Goal: Task Accomplishment & Management: Manage account settings

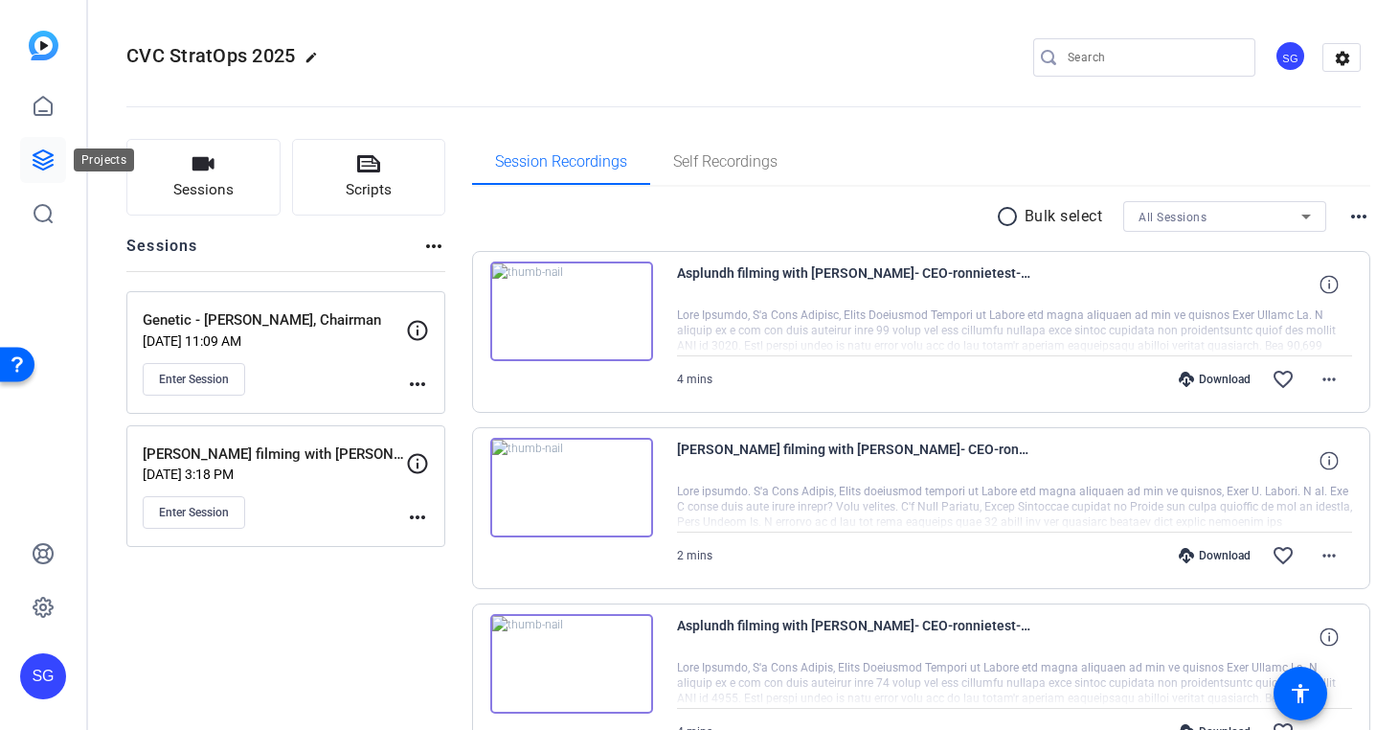
click at [49, 165] on icon at bounding box center [43, 159] width 23 height 23
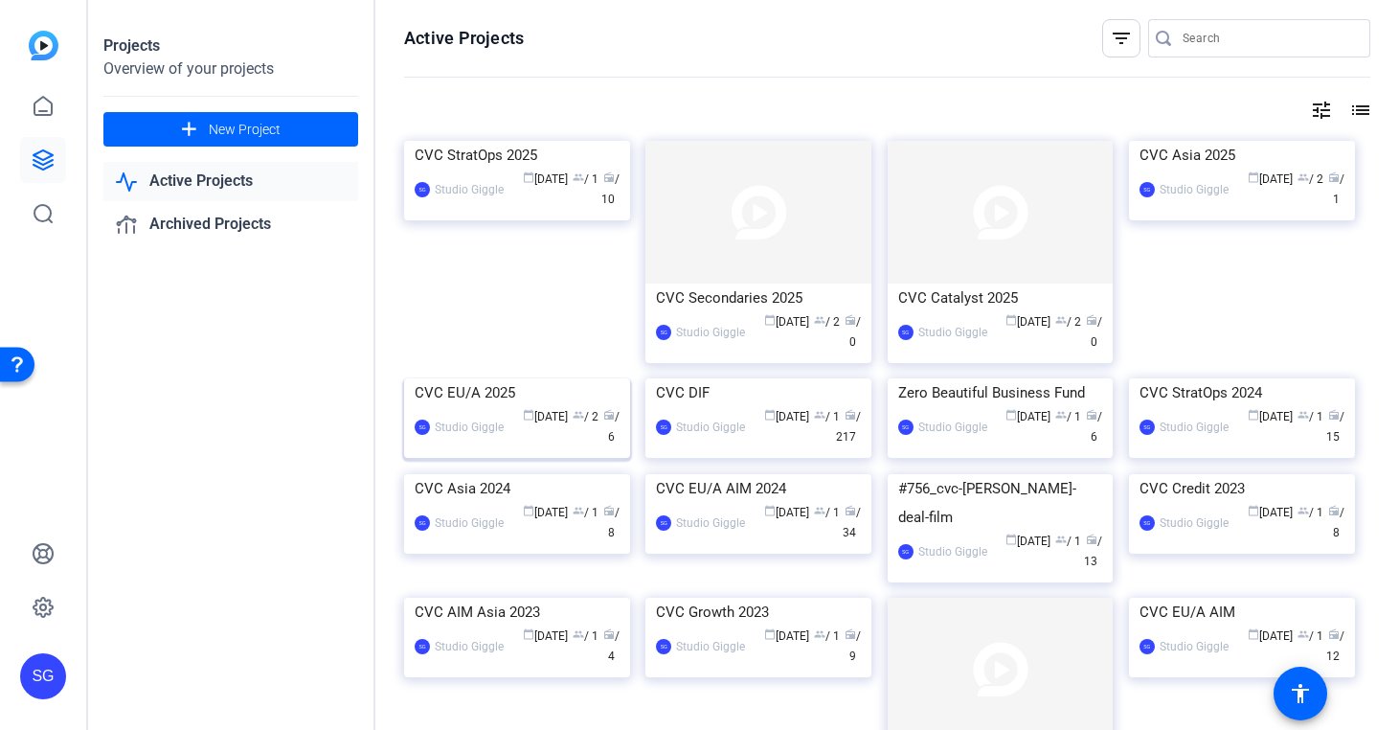
click at [540, 378] on img at bounding box center [517, 378] width 226 height 0
click at [540, 455] on div "Projects Overview of your projects add New Project Active Projects Archived Pro…" at bounding box center [743, 365] width 1311 height 730
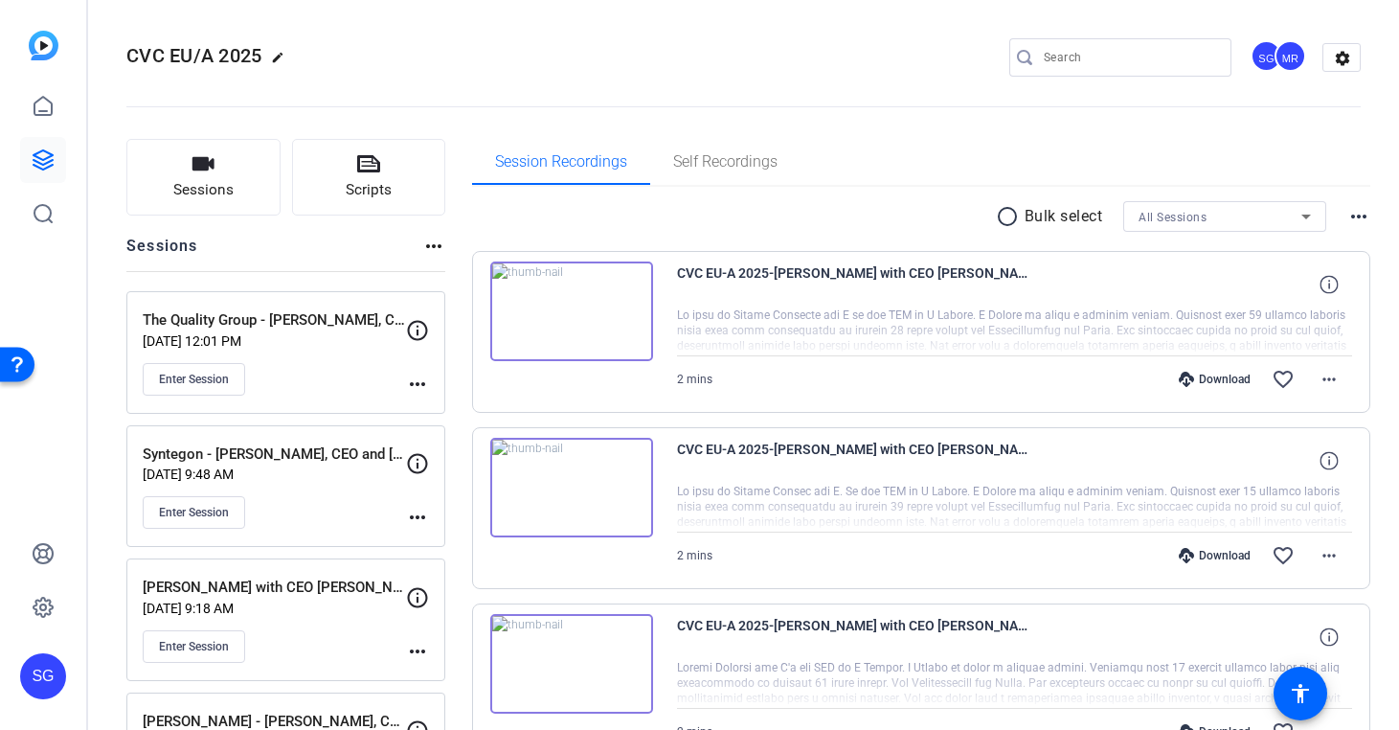
click at [851, 169] on div "Session Recordings Self Recordings" at bounding box center [921, 162] width 899 height 46
click at [422, 388] on mat-icon "more_horiz" at bounding box center [417, 384] width 23 height 23
click at [454, 409] on span "Edit Session" at bounding box center [464, 411] width 87 height 23
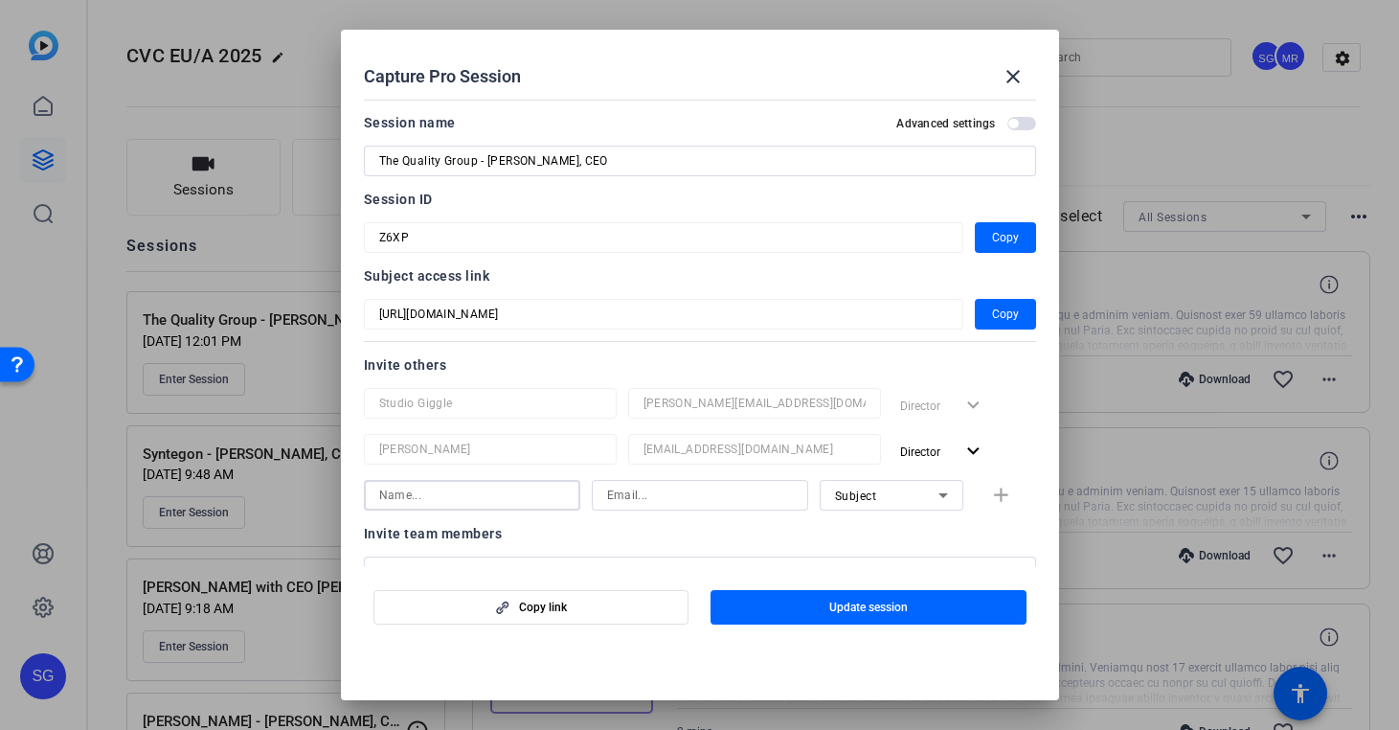
click at [509, 487] on input at bounding box center [472, 495] width 186 height 23
type input "[PERSON_NAME]"
type input "s"
paste input "steve@studiogiggle.co.uk"
type input "steve@studiogiggle.co.uk"
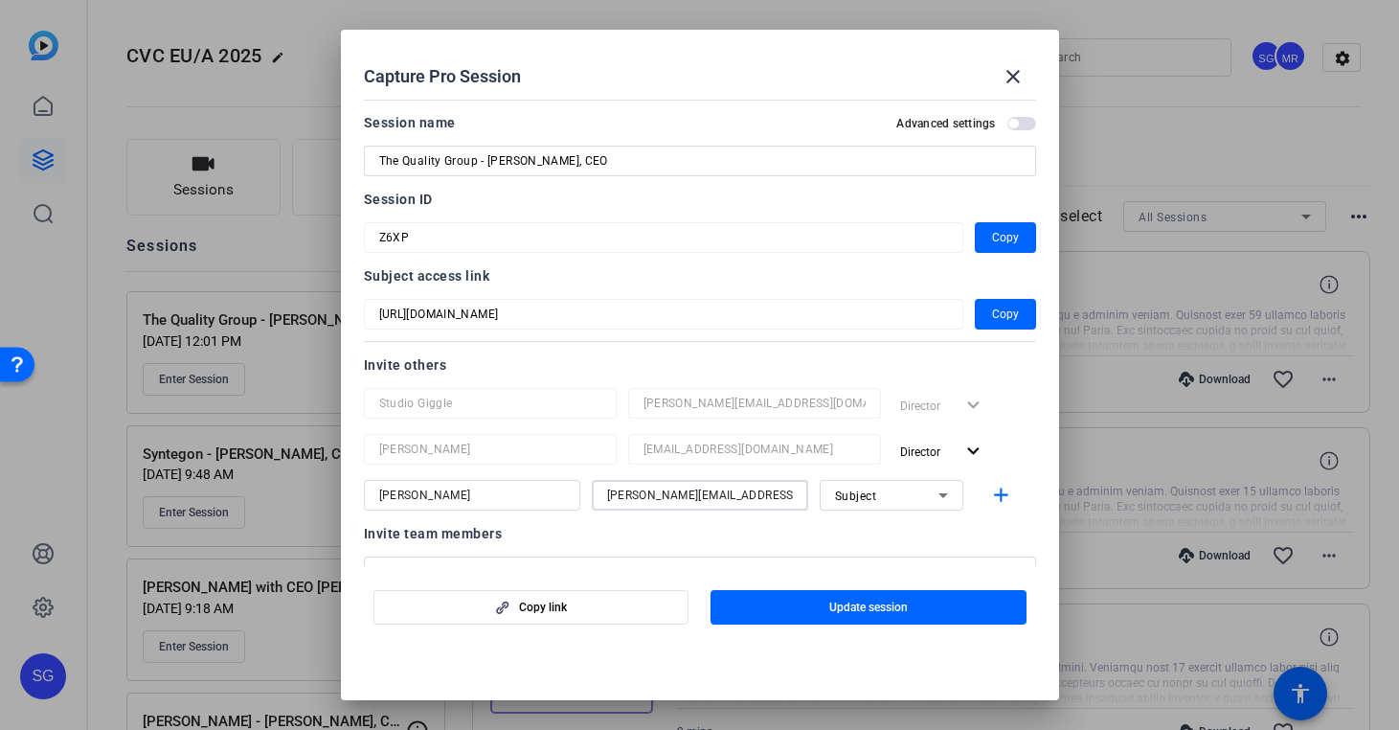
click at [946, 499] on icon at bounding box center [943, 495] width 23 height 23
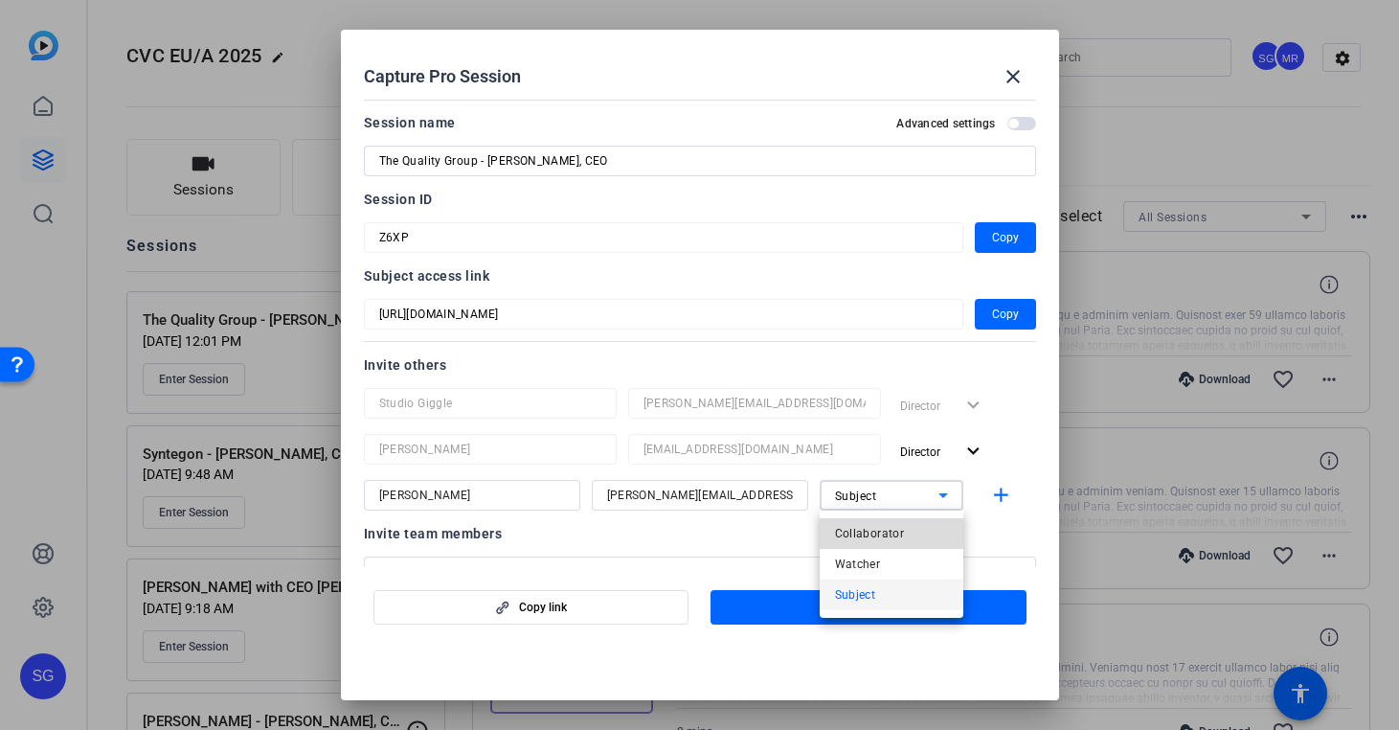
click at [933, 531] on mat-option "Collaborator" at bounding box center [892, 533] width 144 height 31
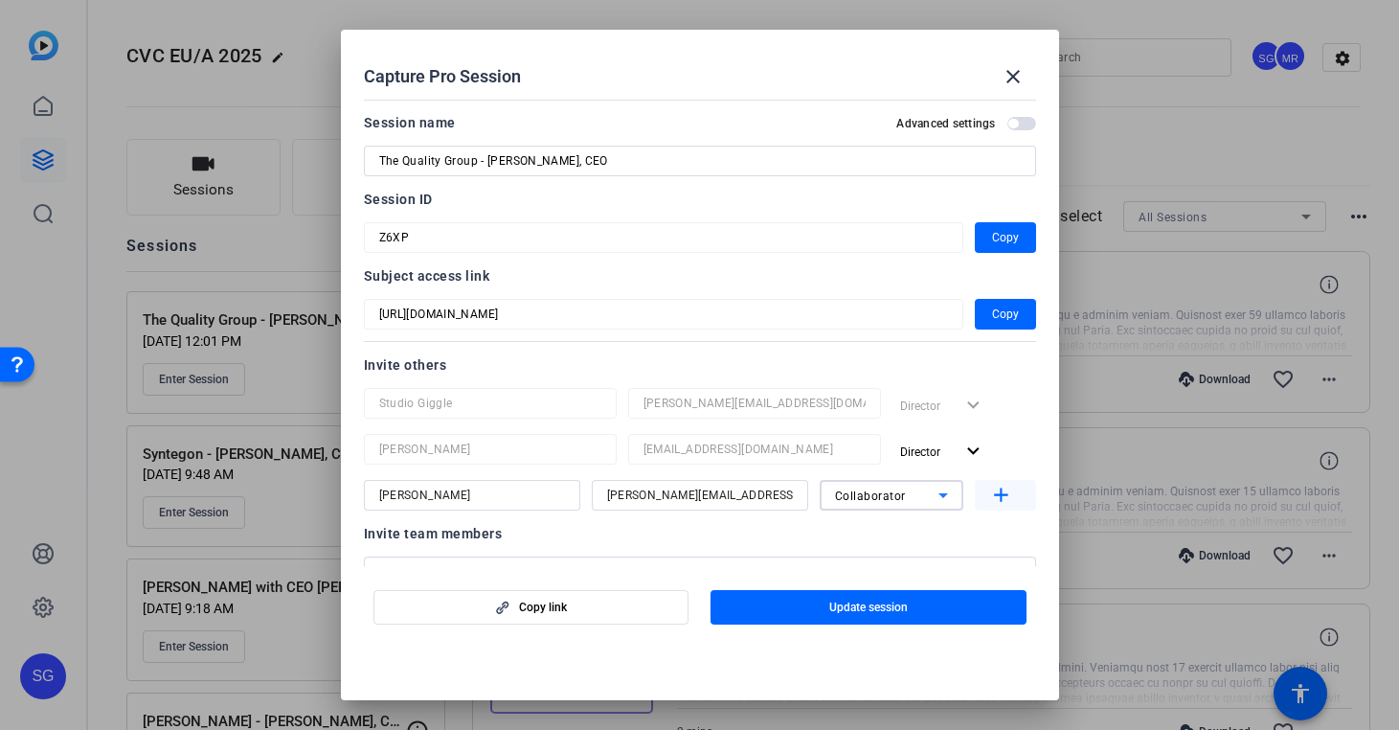
click at [1001, 501] on mat-icon "add" at bounding box center [1001, 496] width 24 height 24
click at [537, 539] on input at bounding box center [472, 541] width 186 height 23
type input "Danie"
paste input "dshaffer@cvc.com"
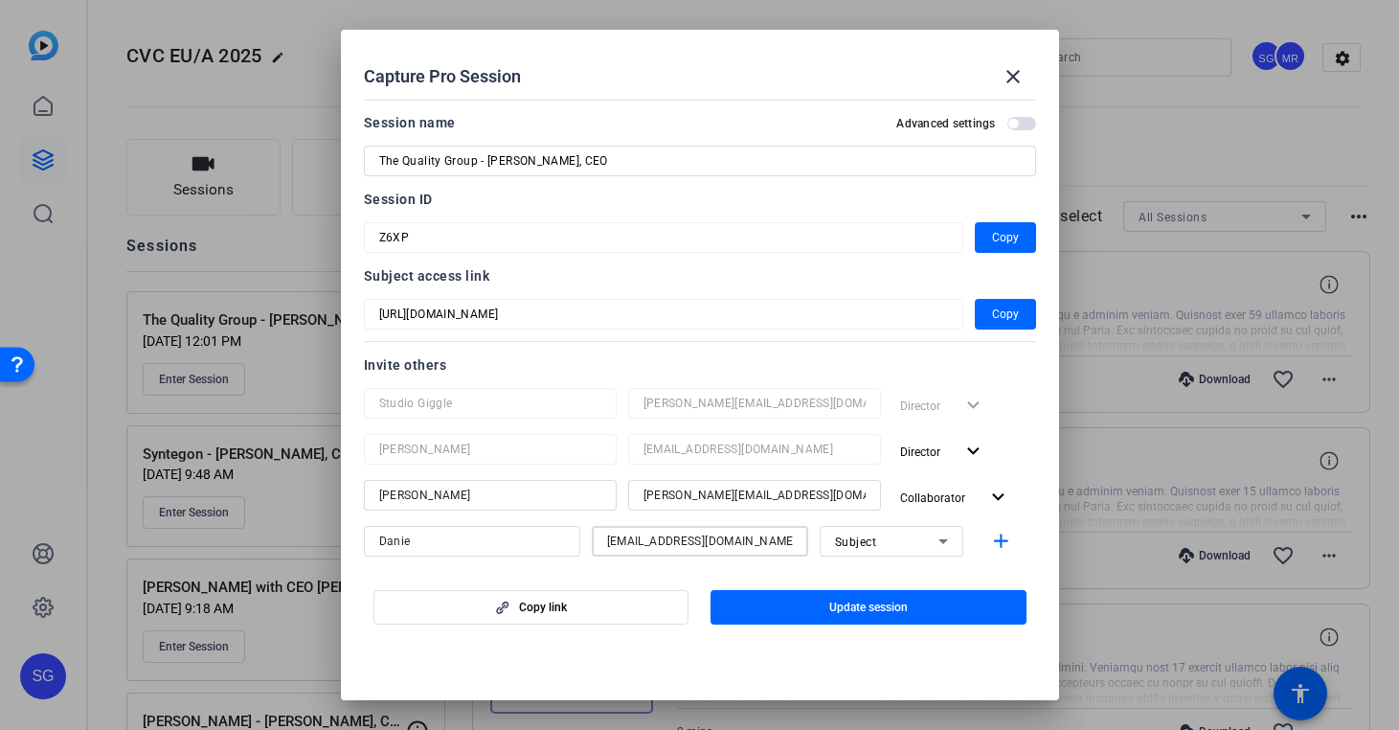
type input "dshaffer@cvc.com"
click at [944, 542] on icon at bounding box center [944, 541] width 10 height 5
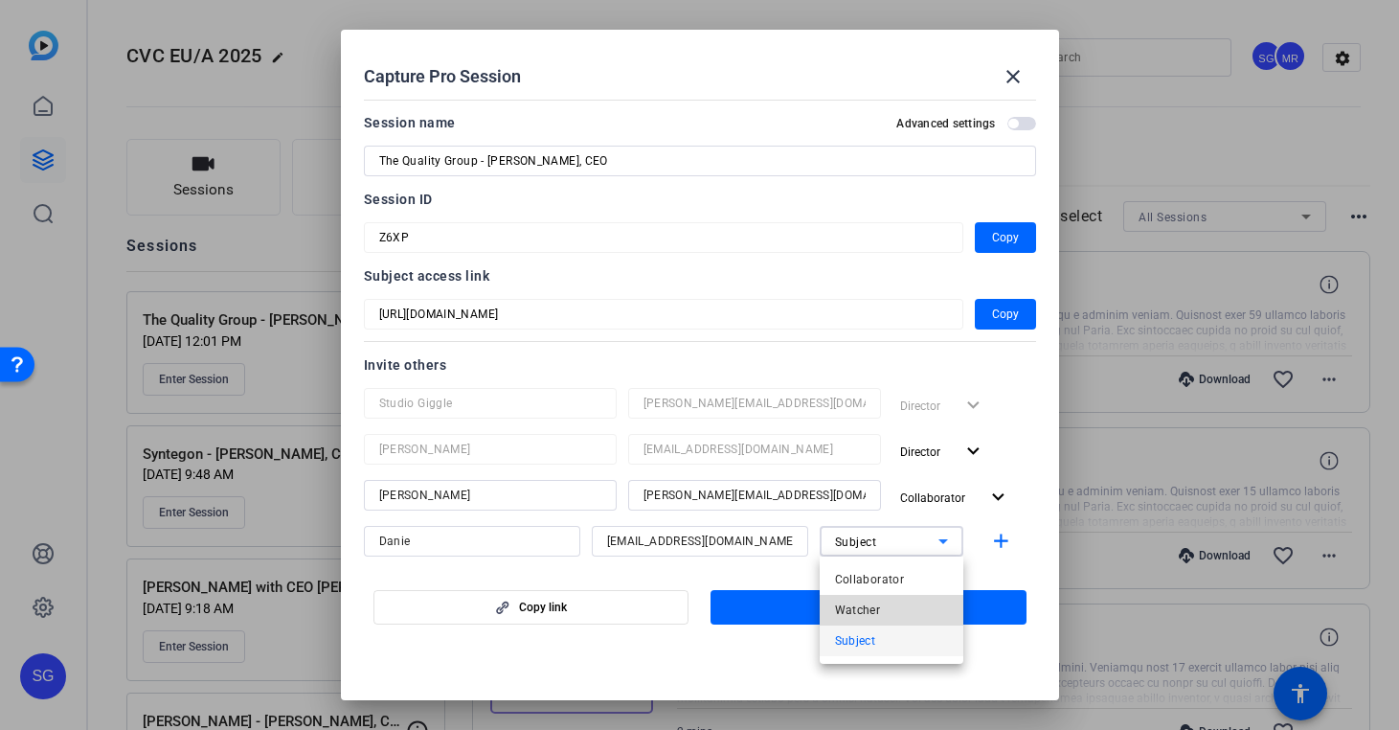
click at [922, 614] on mat-option "Watcher" at bounding box center [892, 610] width 144 height 31
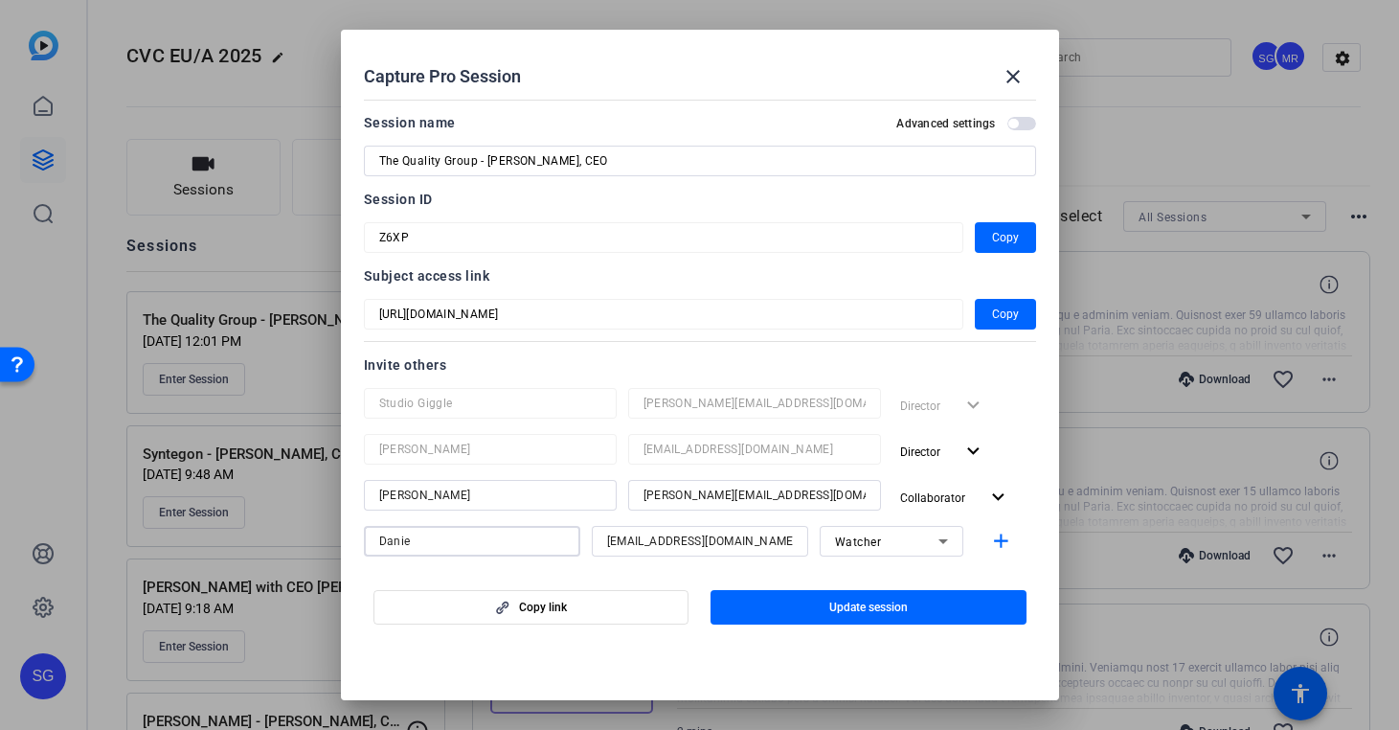
click at [512, 545] on input "Danie" at bounding box center [472, 541] width 186 height 23
type input "[PERSON_NAME]"
click at [992, 536] on mat-icon "add" at bounding box center [1001, 542] width 24 height 24
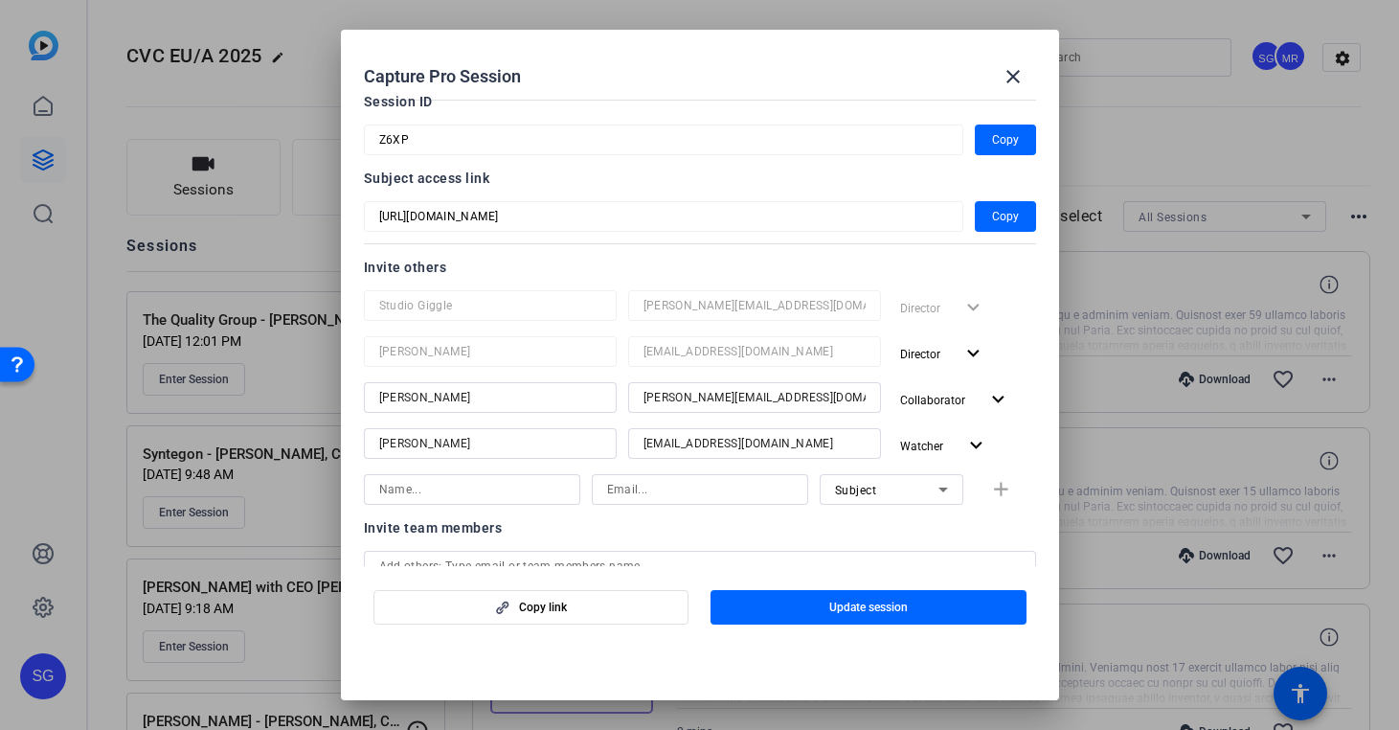
scroll to position [103, 0]
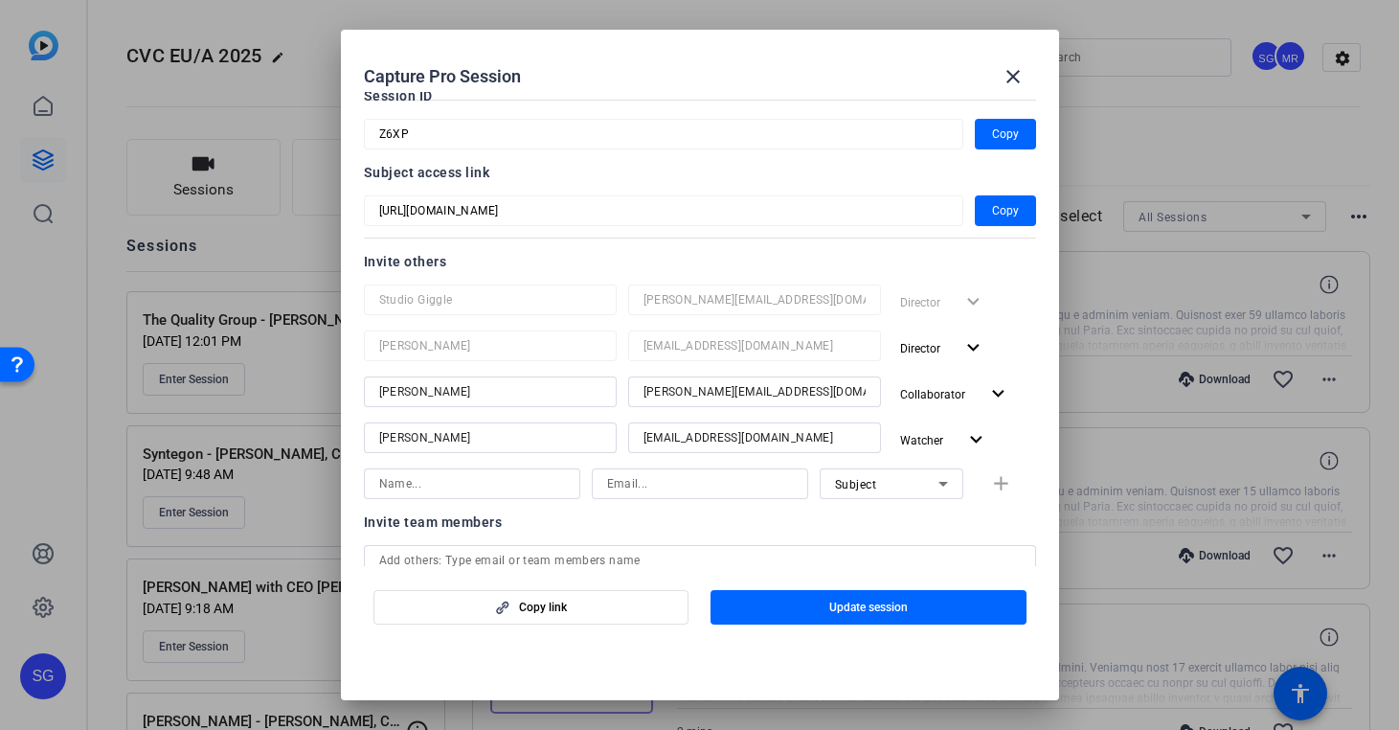
click at [549, 484] on input at bounding box center [472, 483] width 186 height 23
type input "Jodi"
paste input "jdawson@cvc.com"
type input "jdawson@cvc.com"
click at [916, 480] on div "Subject" at bounding box center [886, 484] width 103 height 24
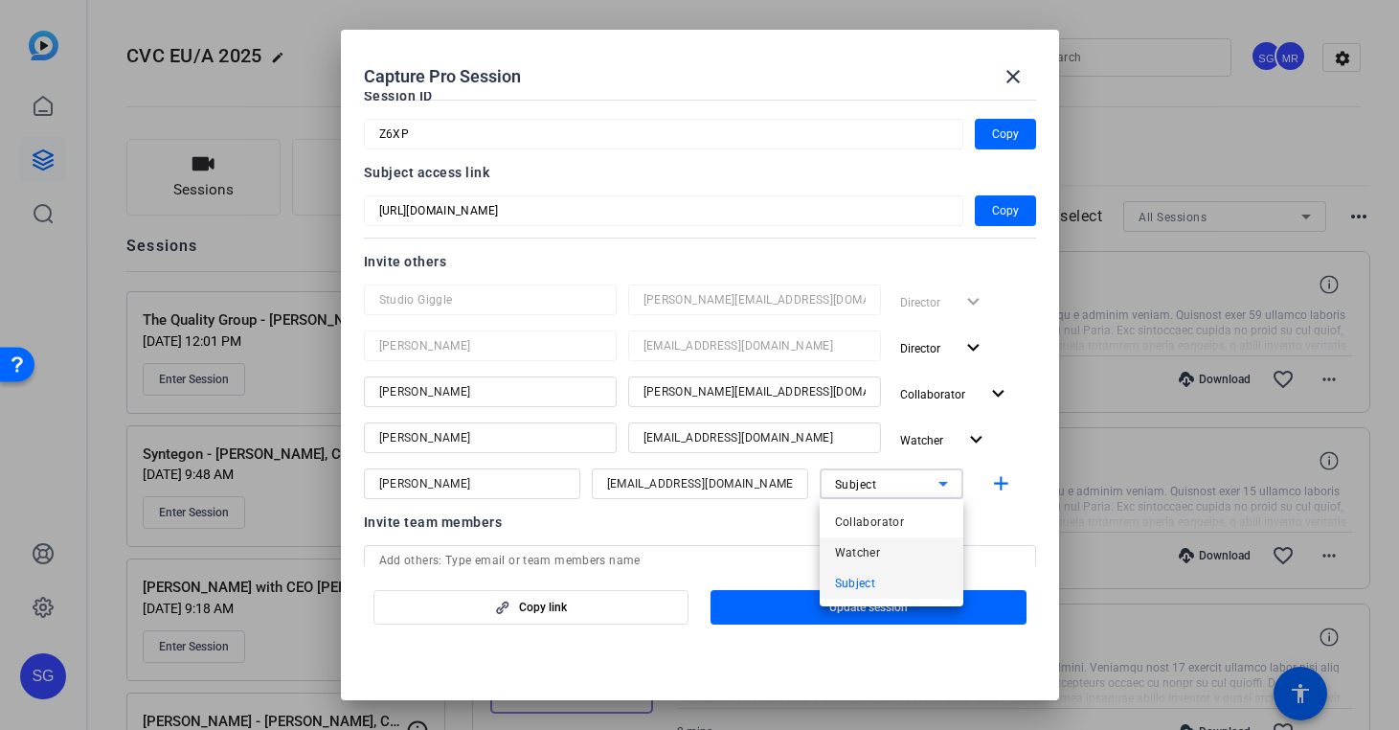
click at [911, 547] on mat-option "Watcher" at bounding box center [892, 552] width 144 height 31
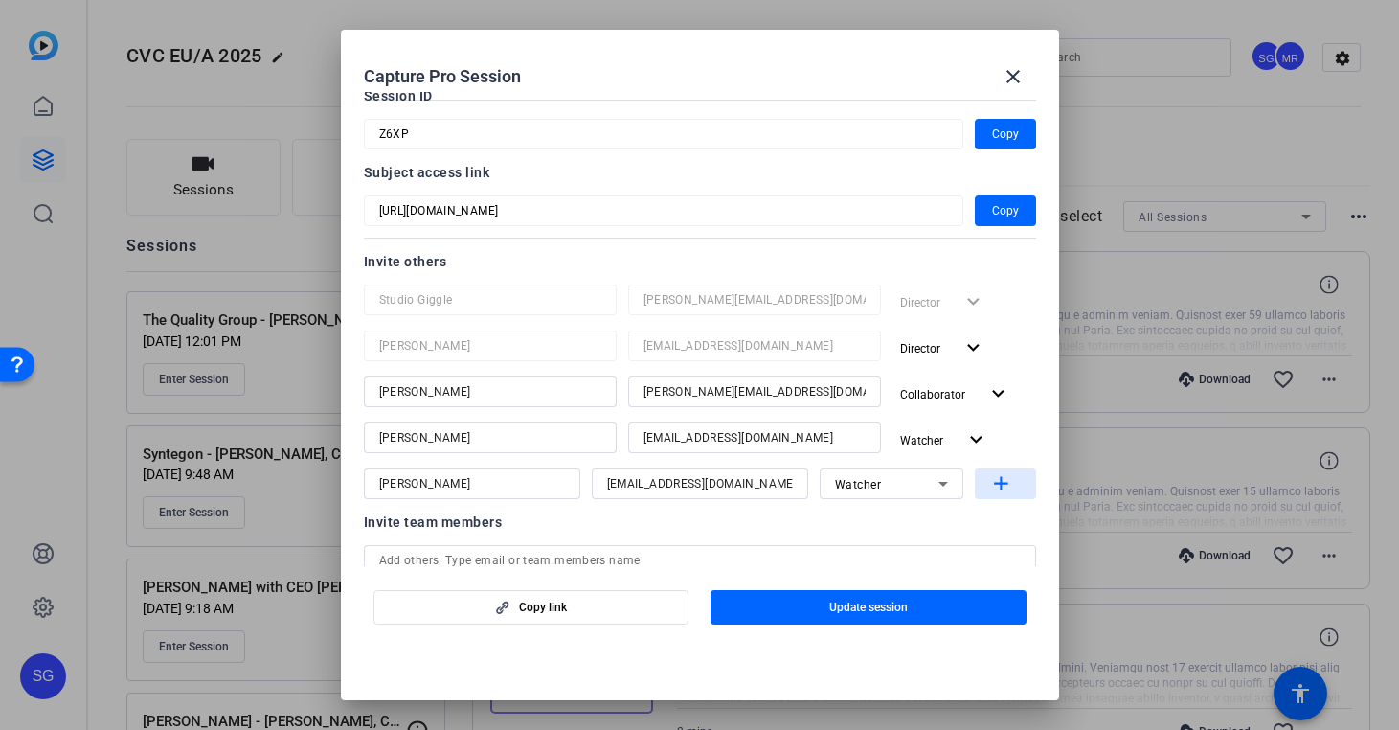
click at [1001, 487] on mat-icon "add" at bounding box center [1001, 484] width 24 height 24
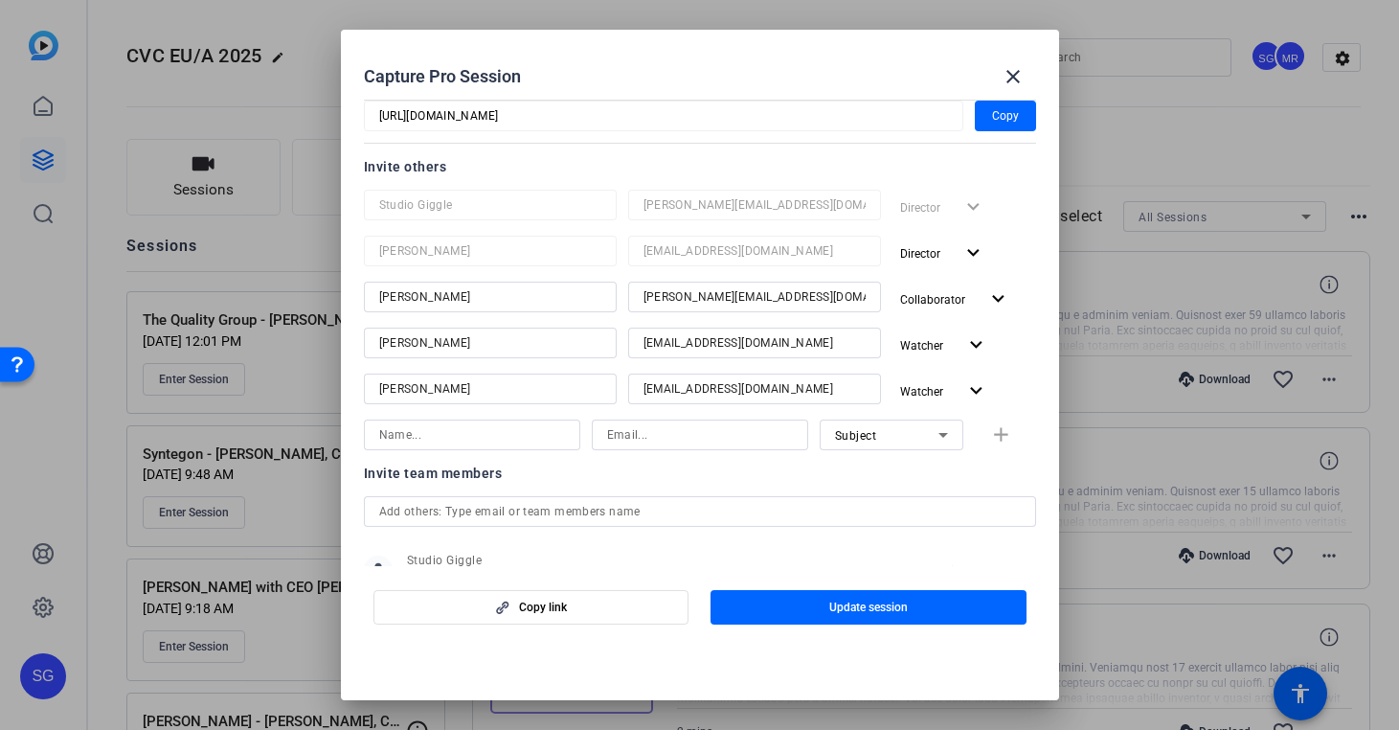
scroll to position [199, 0]
click at [524, 431] on input at bounding box center [472, 433] width 186 height 23
type input "Nick"
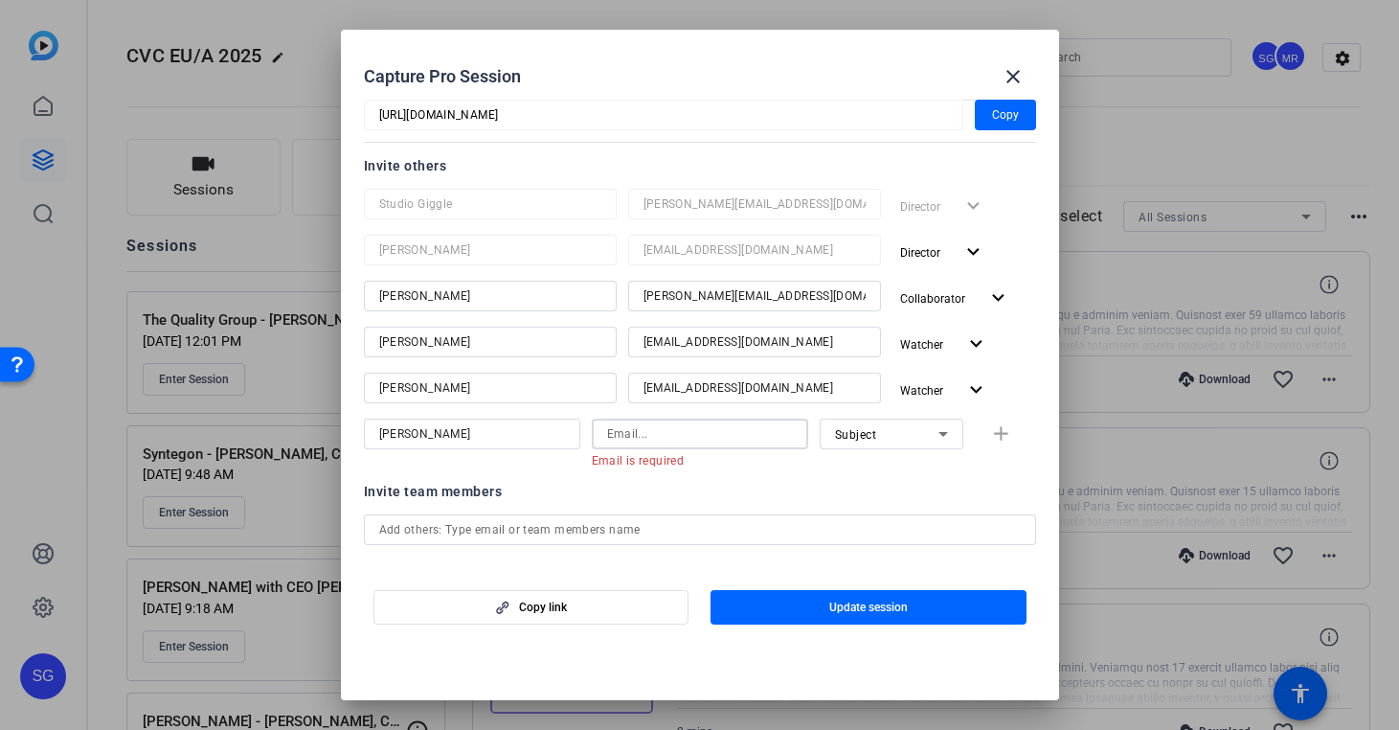
paste input "nboard@cvc.com"
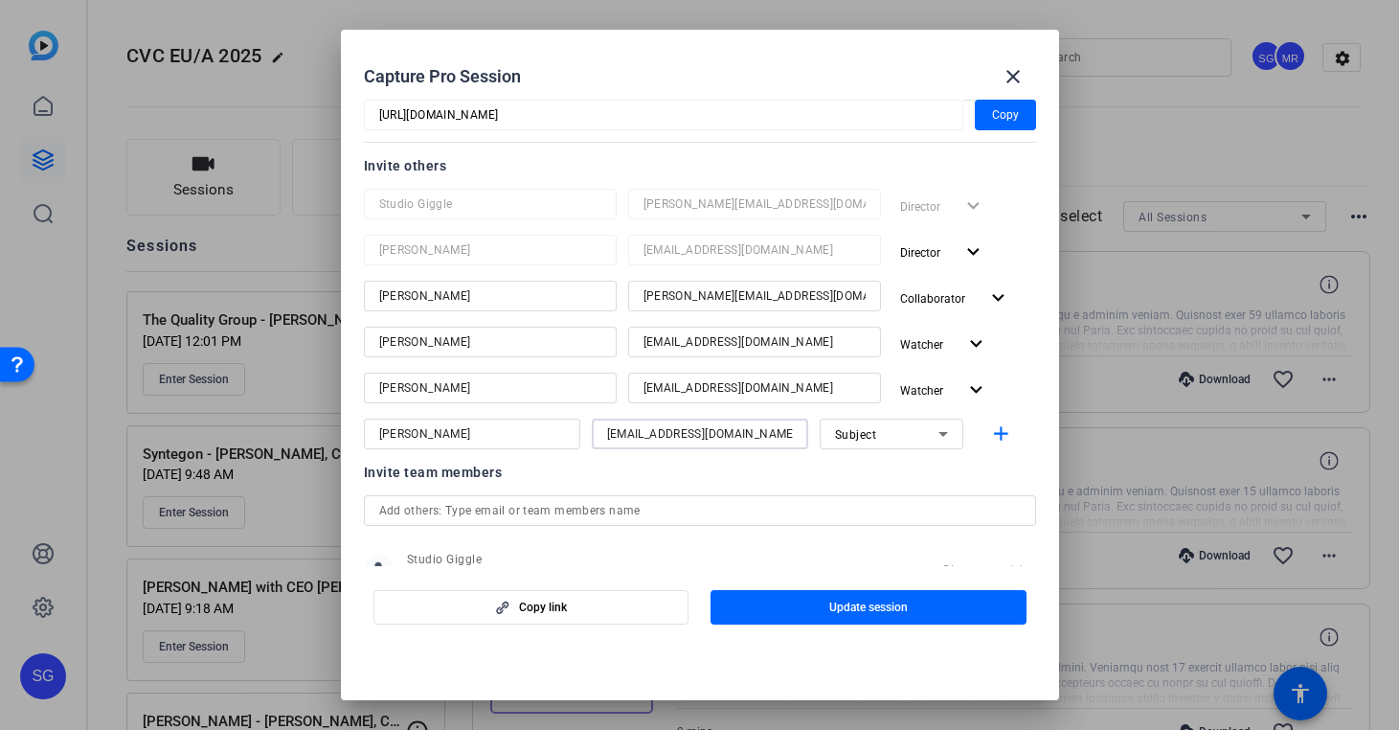
type input "nboard@cvc.com"
click at [877, 435] on div "Subject" at bounding box center [886, 434] width 103 height 24
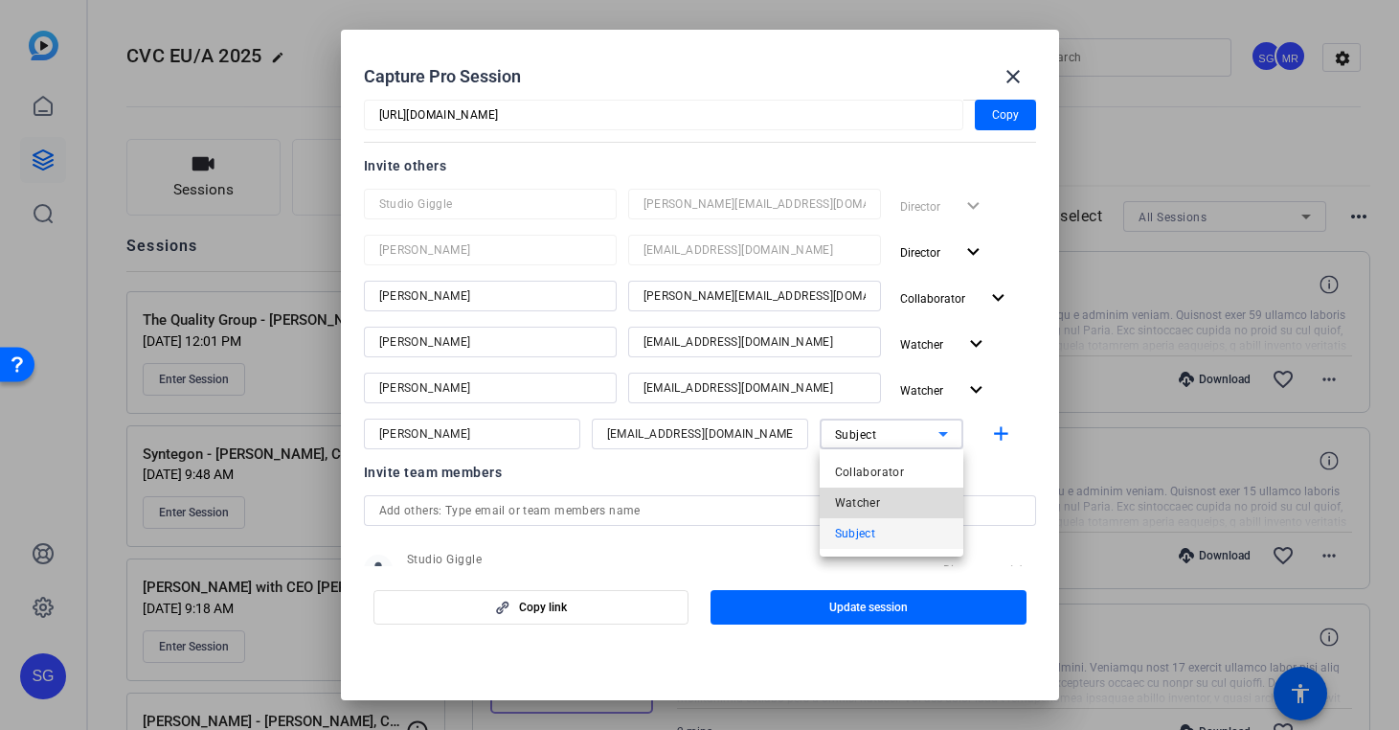
click at [878, 500] on span "Watcher" at bounding box center [858, 502] width 46 height 23
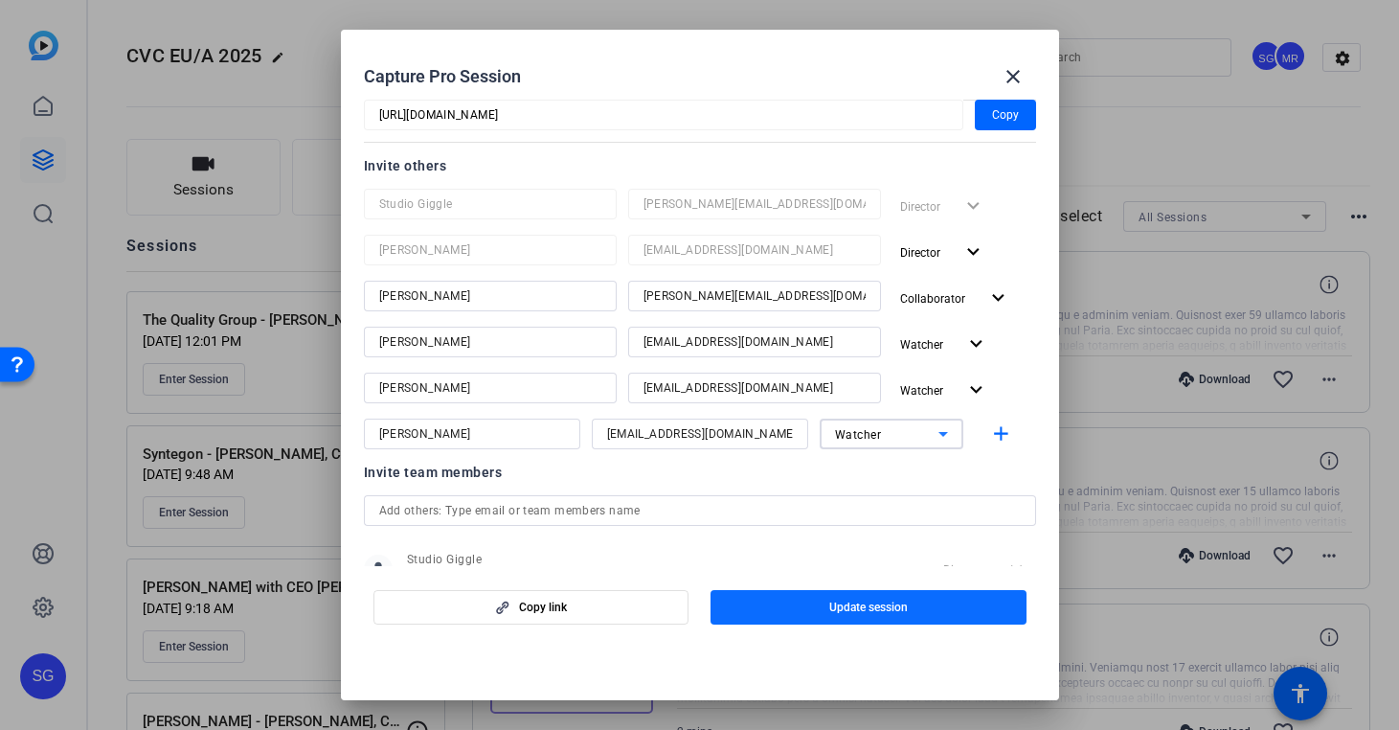
click at [884, 612] on span "Update session" at bounding box center [868, 607] width 79 height 15
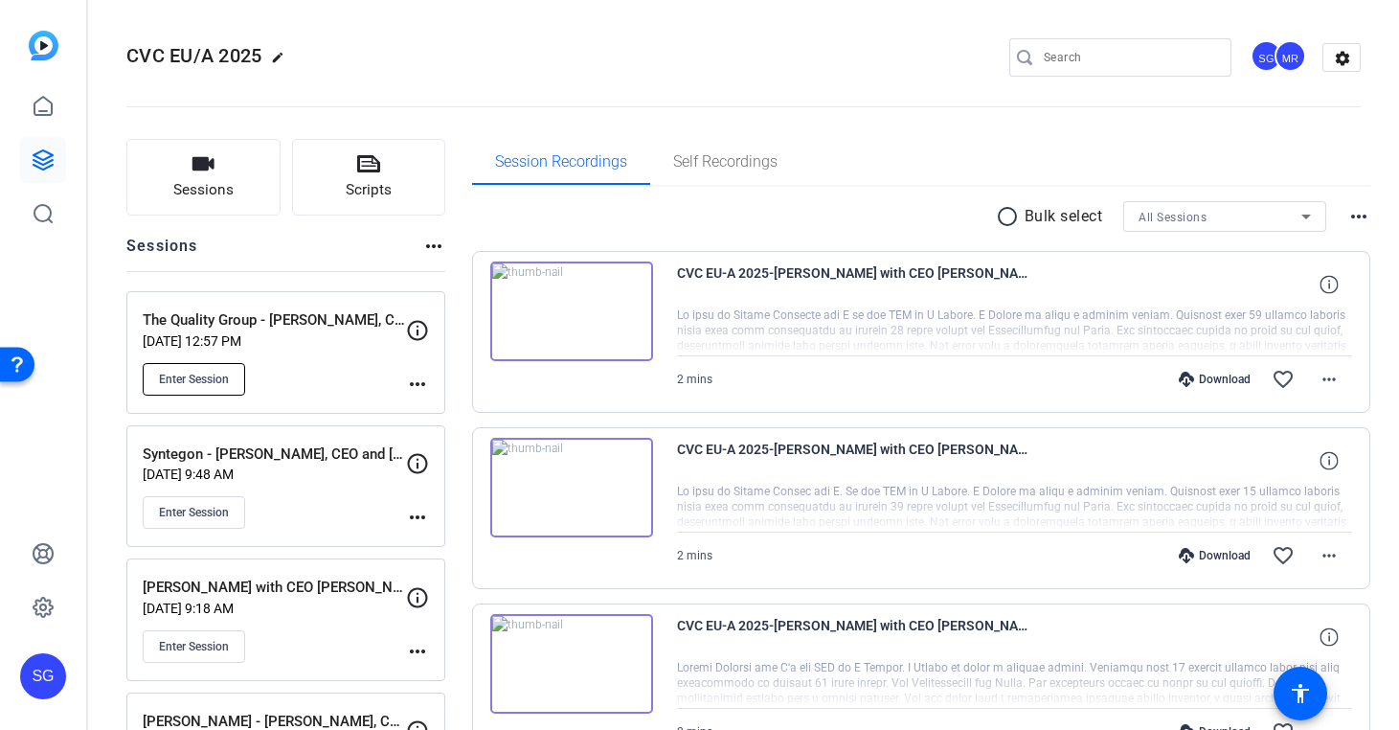
click at [193, 380] on span "Enter Session" at bounding box center [194, 379] width 70 height 15
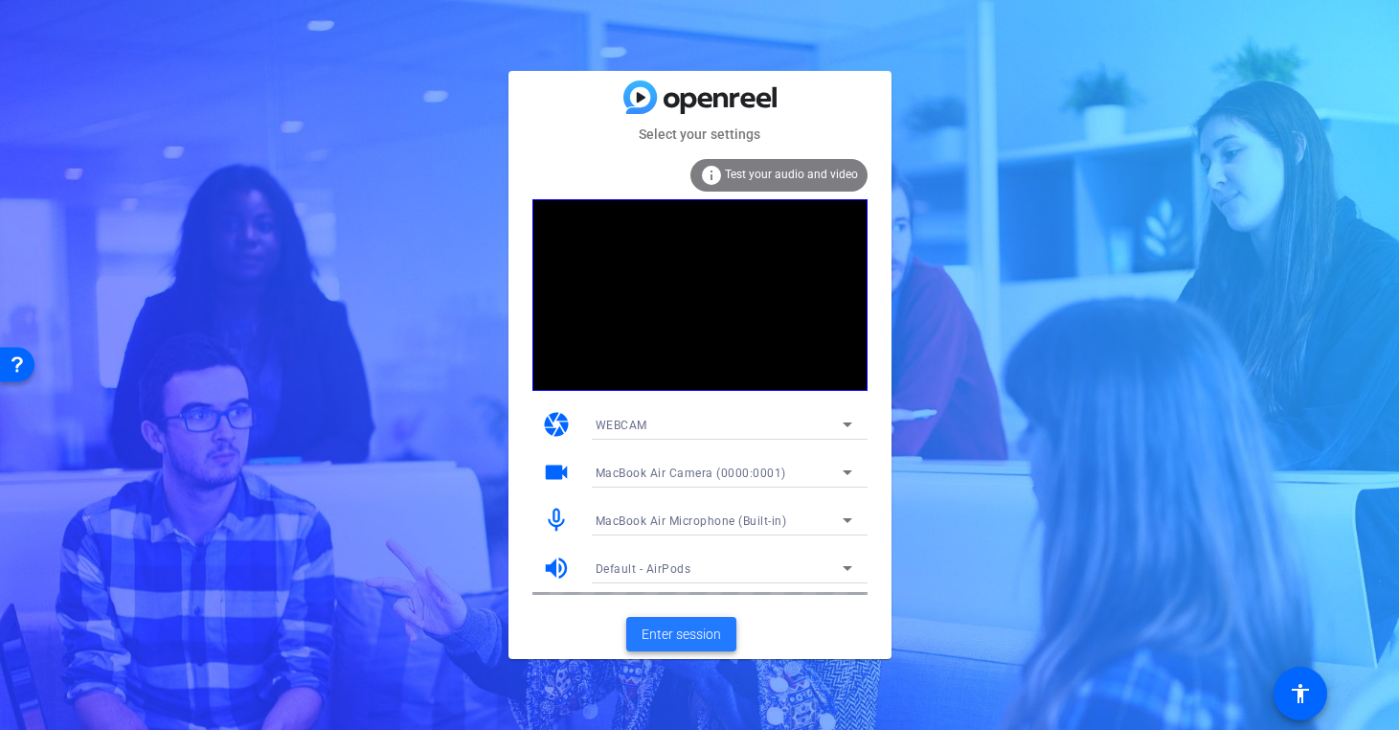
click at [701, 634] on span "Enter session" at bounding box center [681, 634] width 79 height 20
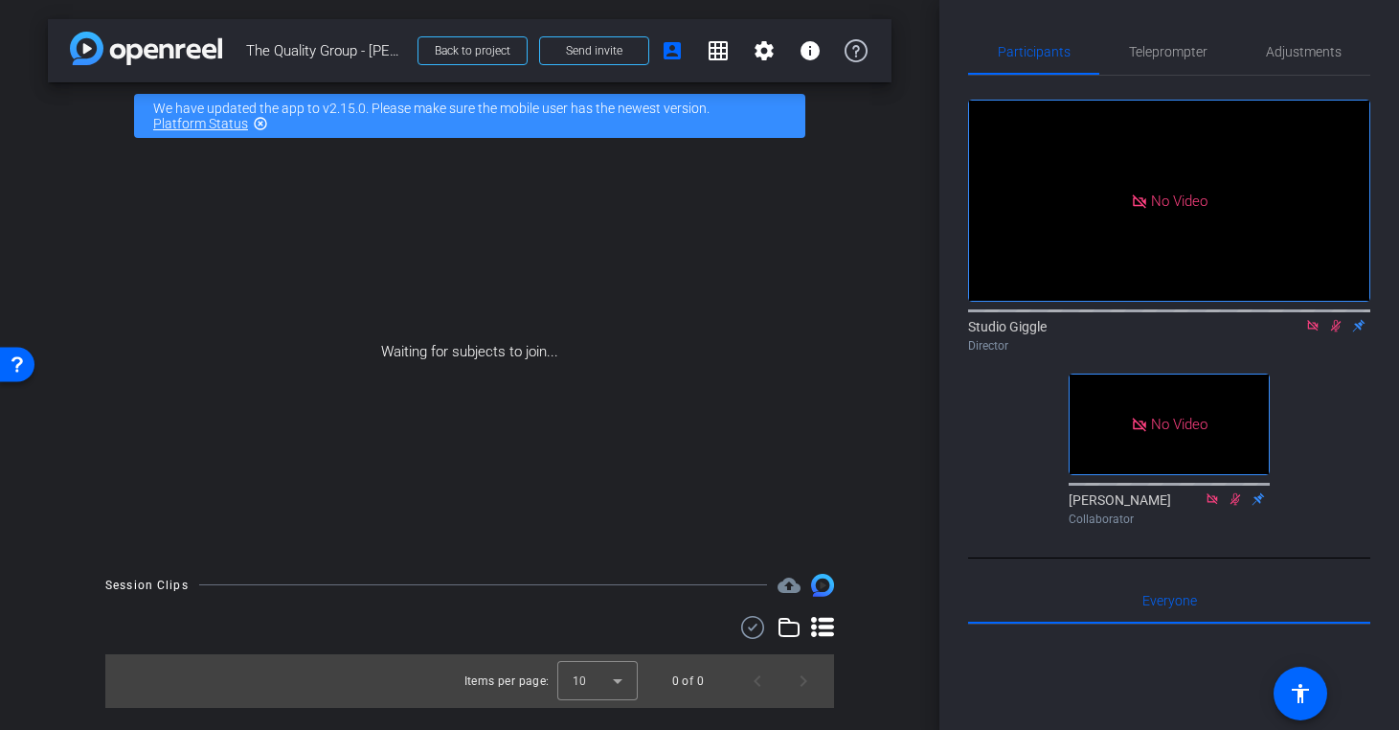
click at [1313, 332] on icon at bounding box center [1312, 325] width 15 height 13
click at [1317, 332] on icon at bounding box center [1312, 325] width 15 height 13
click at [1194, 55] on span "Teleprompter" at bounding box center [1168, 51] width 79 height 13
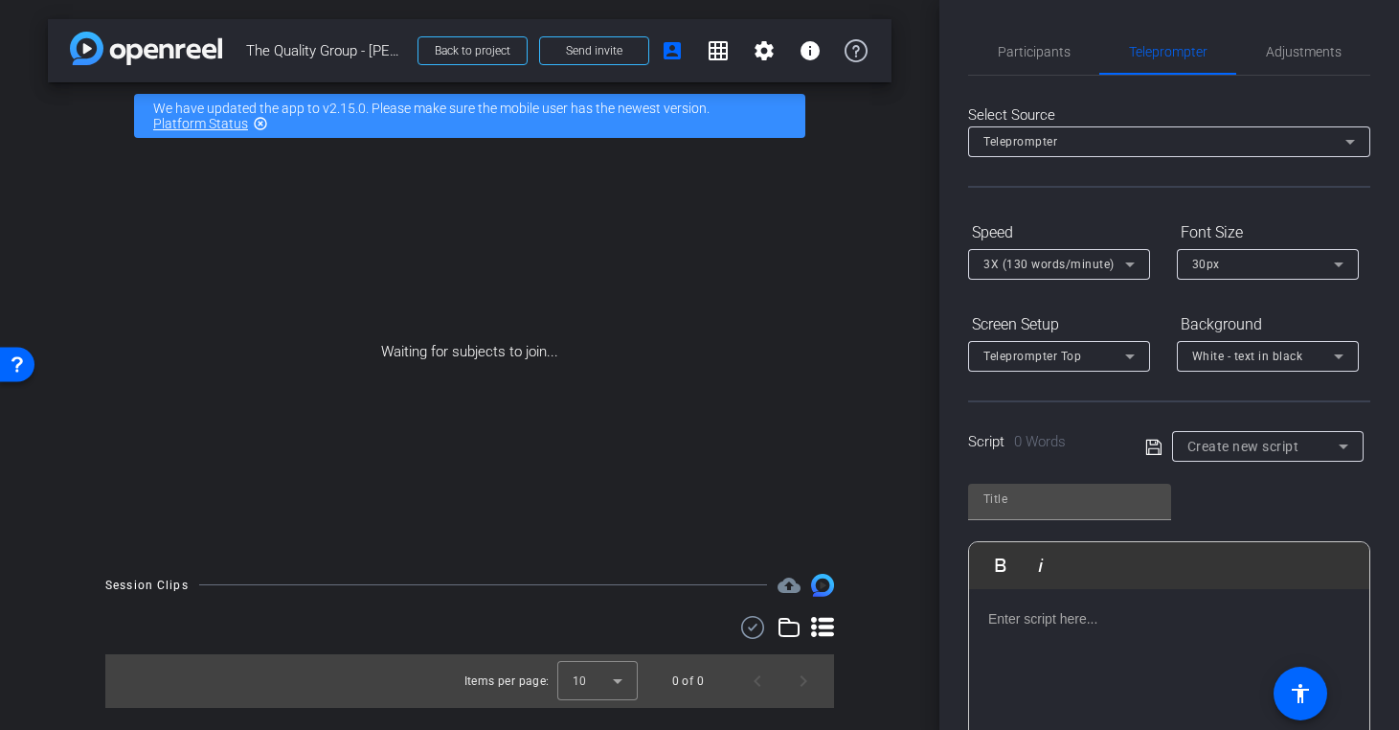
click at [1270, 451] on span "Create new script" at bounding box center [1244, 446] width 112 height 15
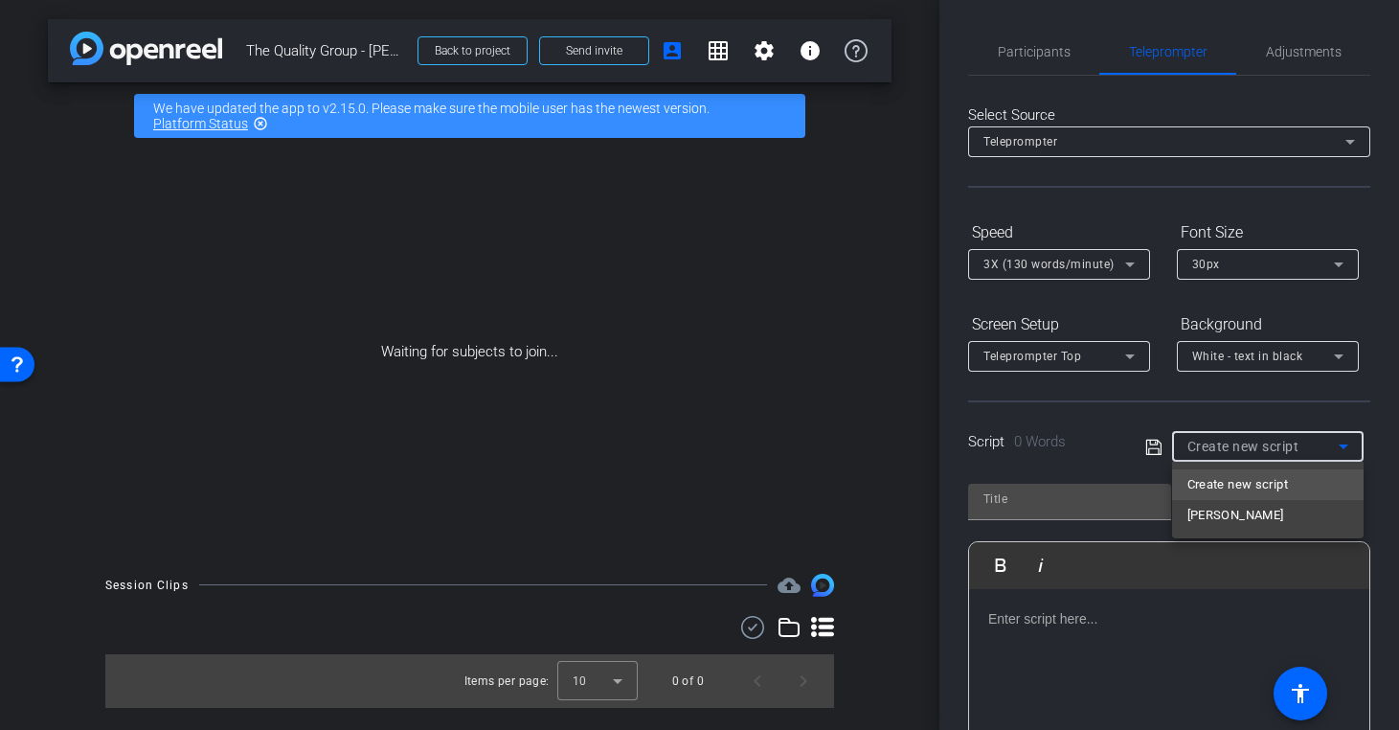
click at [1138, 628] on div at bounding box center [699, 365] width 1399 height 730
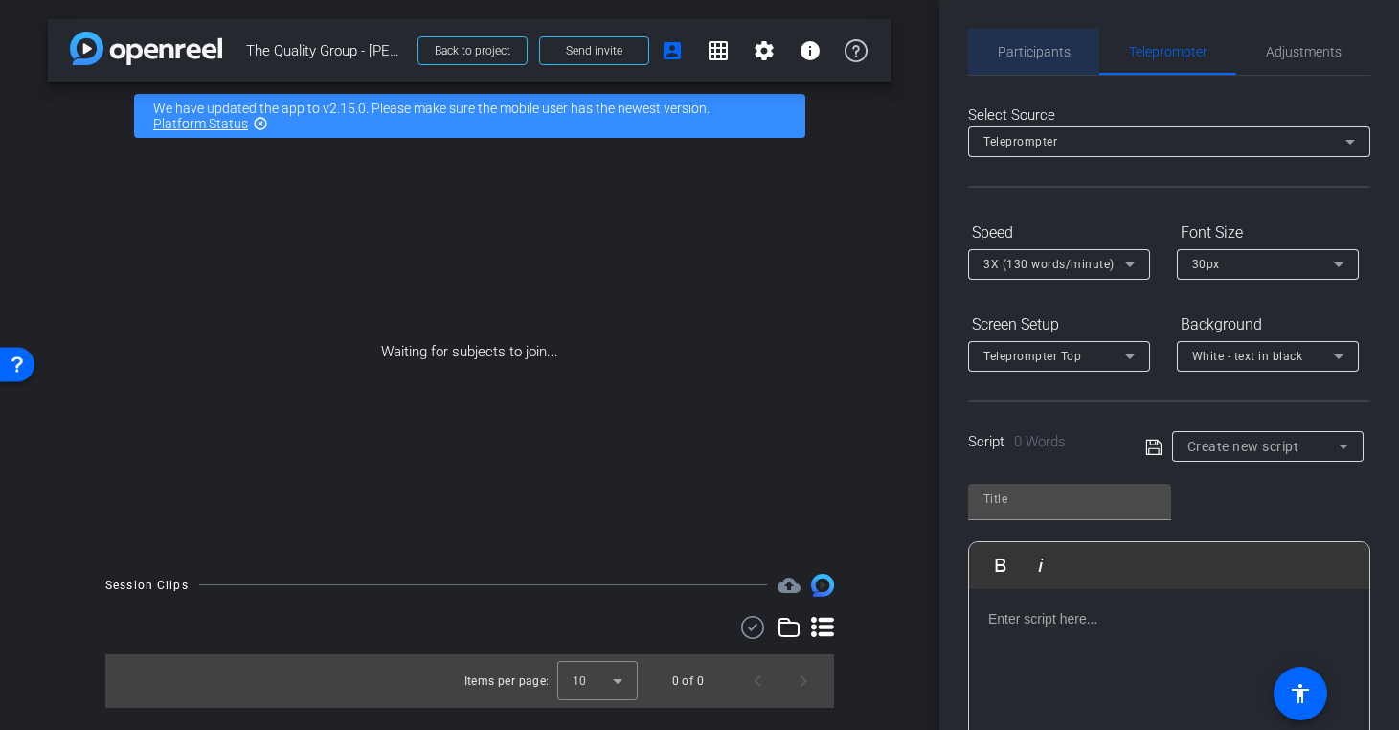
click at [1032, 69] on span "Participants" at bounding box center [1034, 52] width 73 height 46
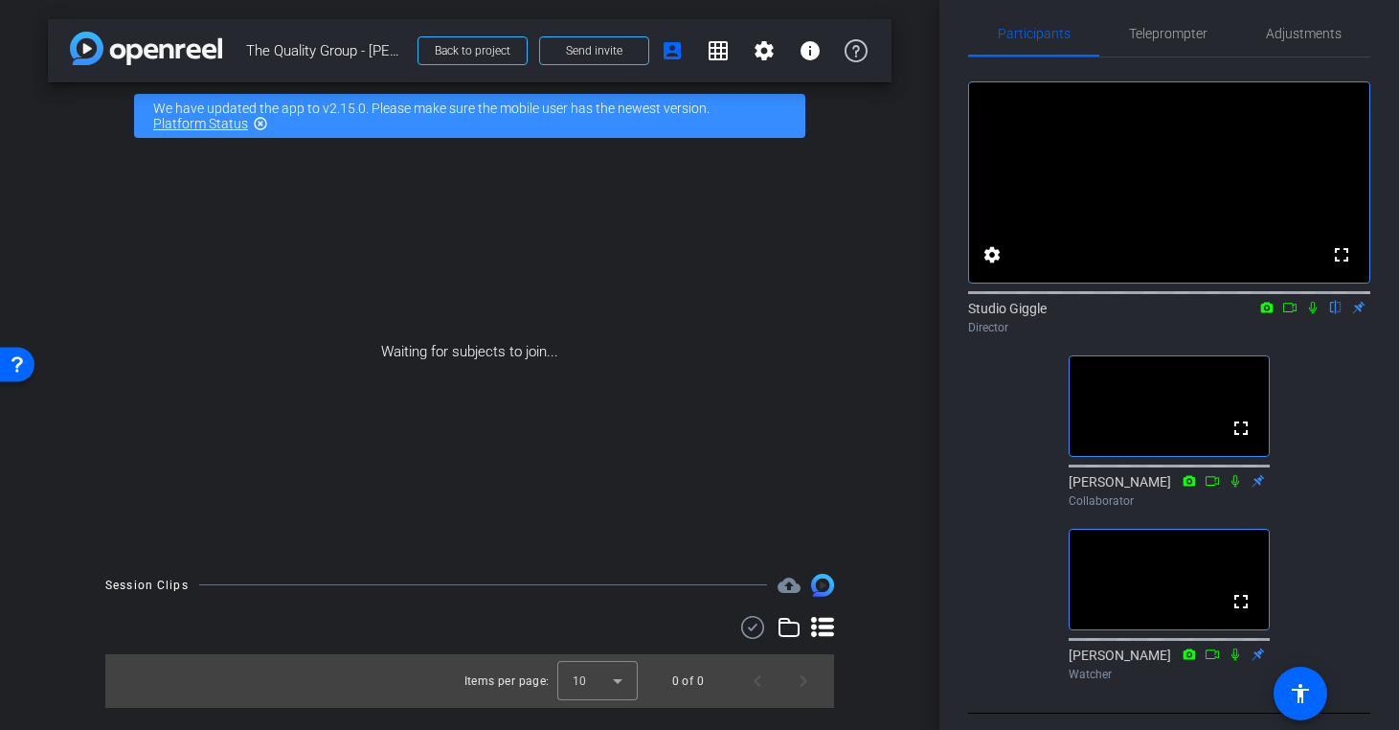
scroll to position [34, 0]
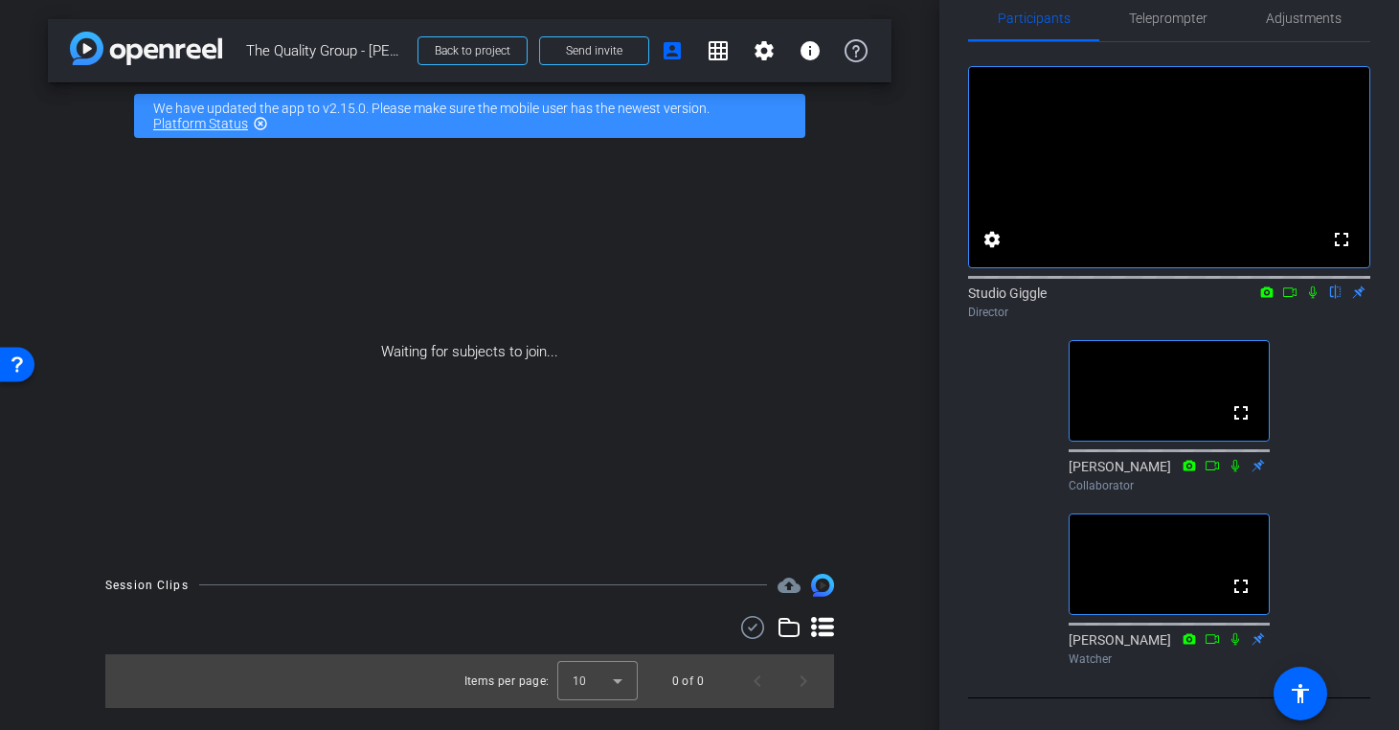
click at [1315, 299] on icon at bounding box center [1313, 292] width 8 height 12
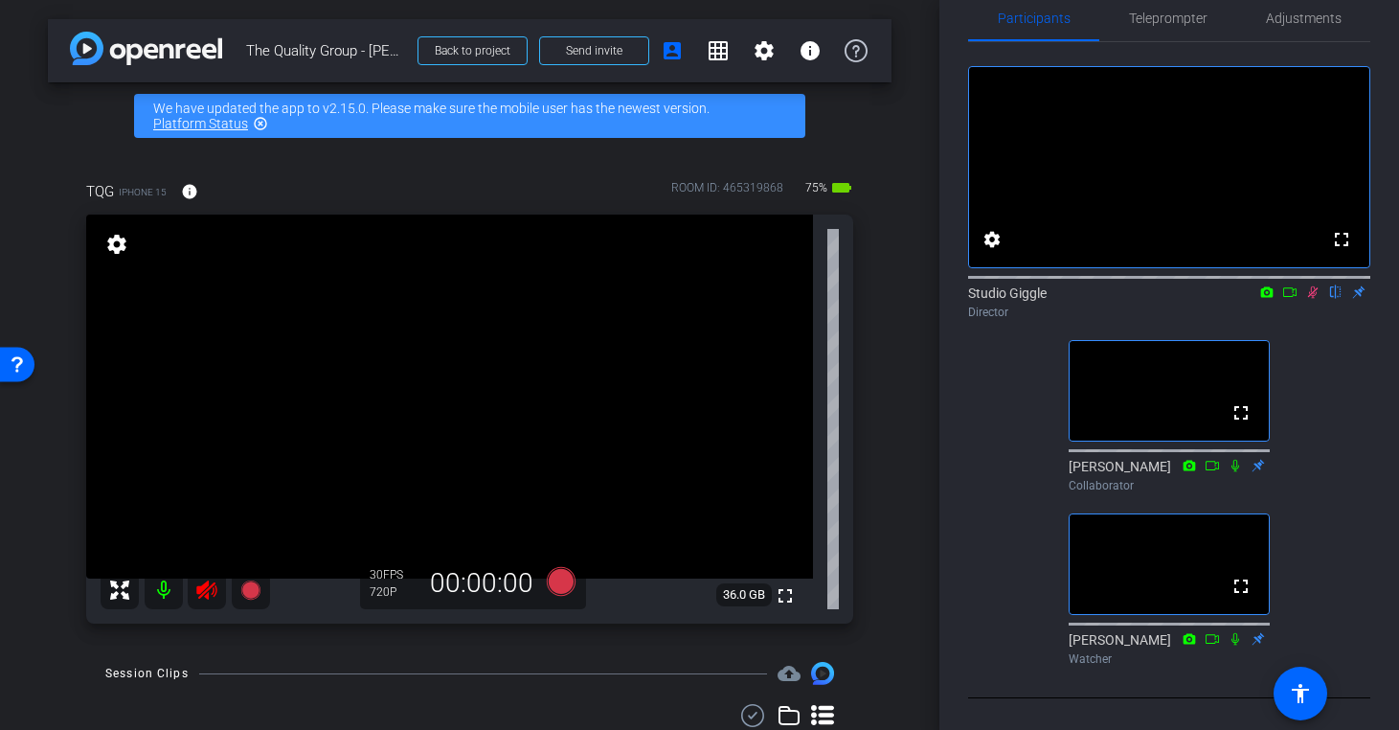
click at [1312, 299] on icon at bounding box center [1312, 291] width 15 height 13
click at [1316, 24] on span "Adjustments" at bounding box center [1304, 17] width 76 height 13
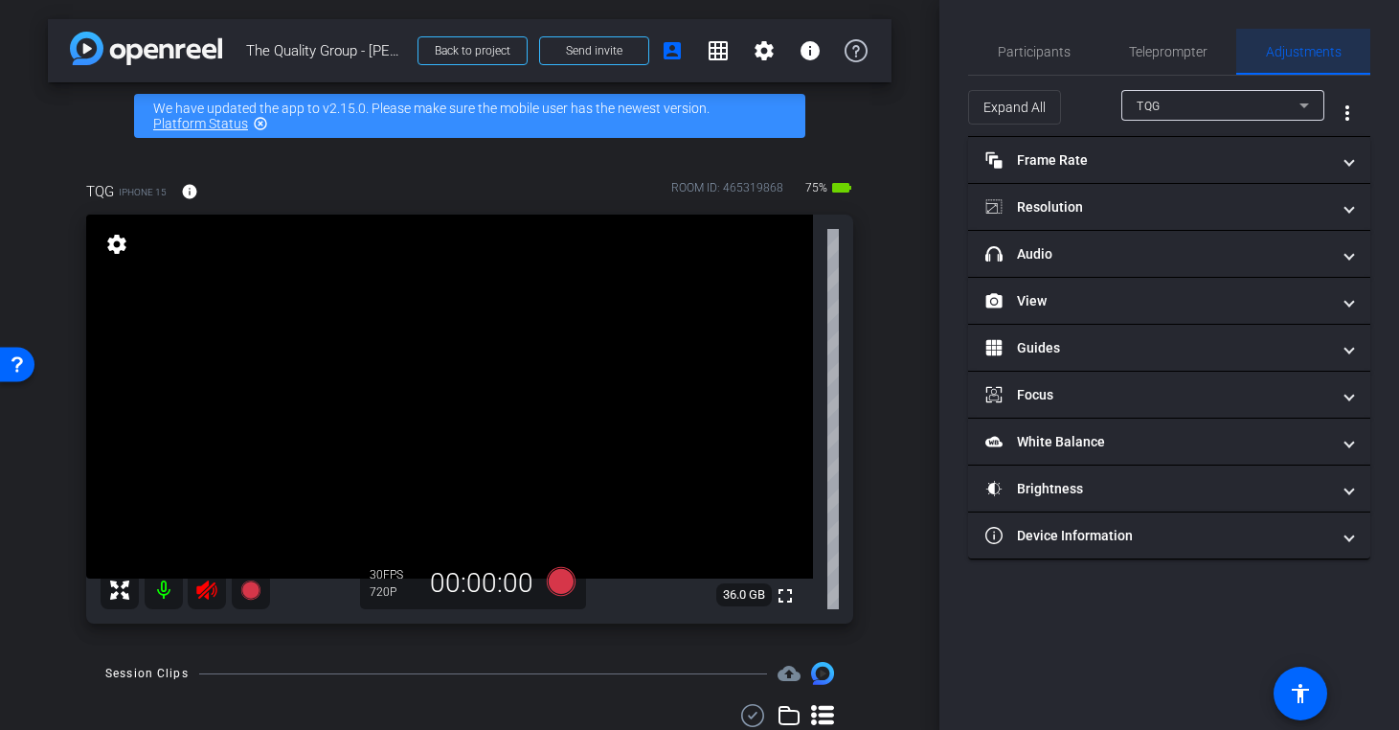
scroll to position [0, 0]
click at [1035, 56] on span "Participants" at bounding box center [1034, 51] width 73 height 13
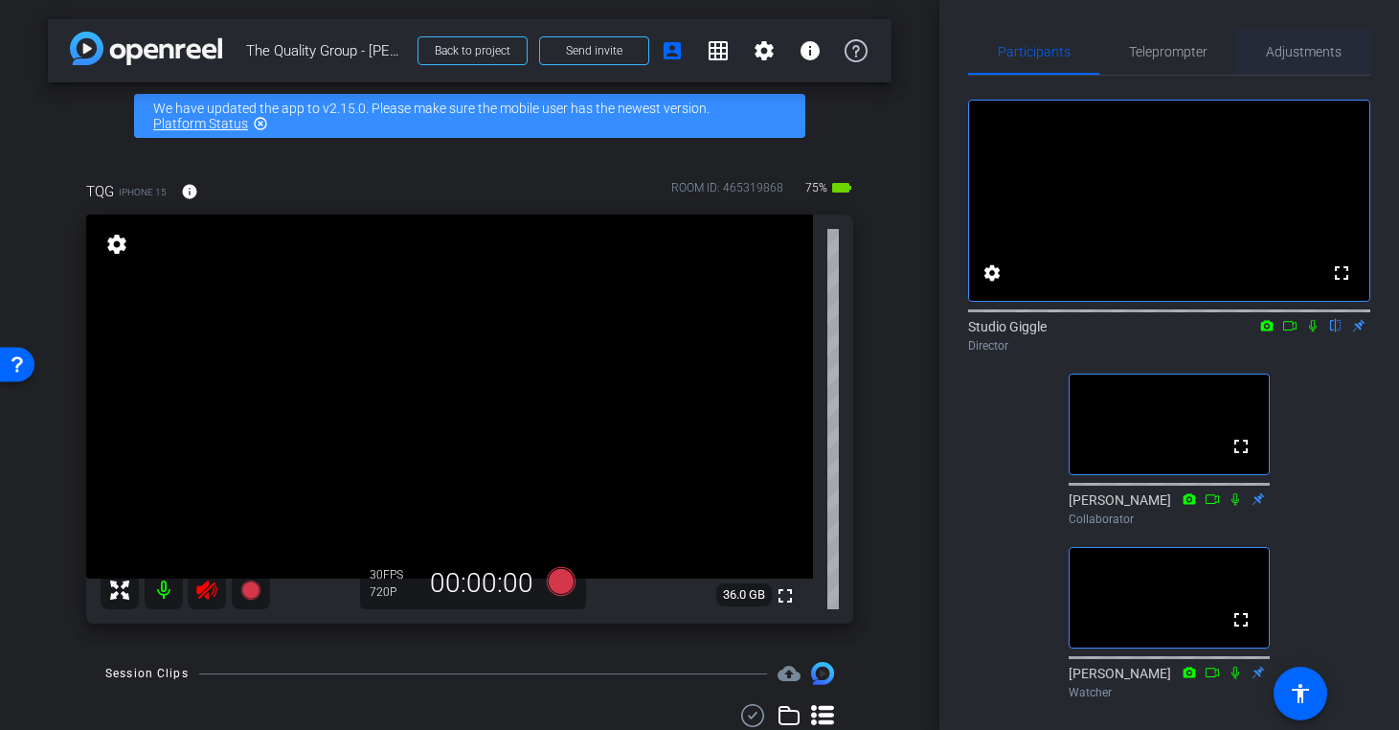
click at [1285, 55] on span "Adjustments" at bounding box center [1304, 51] width 76 height 13
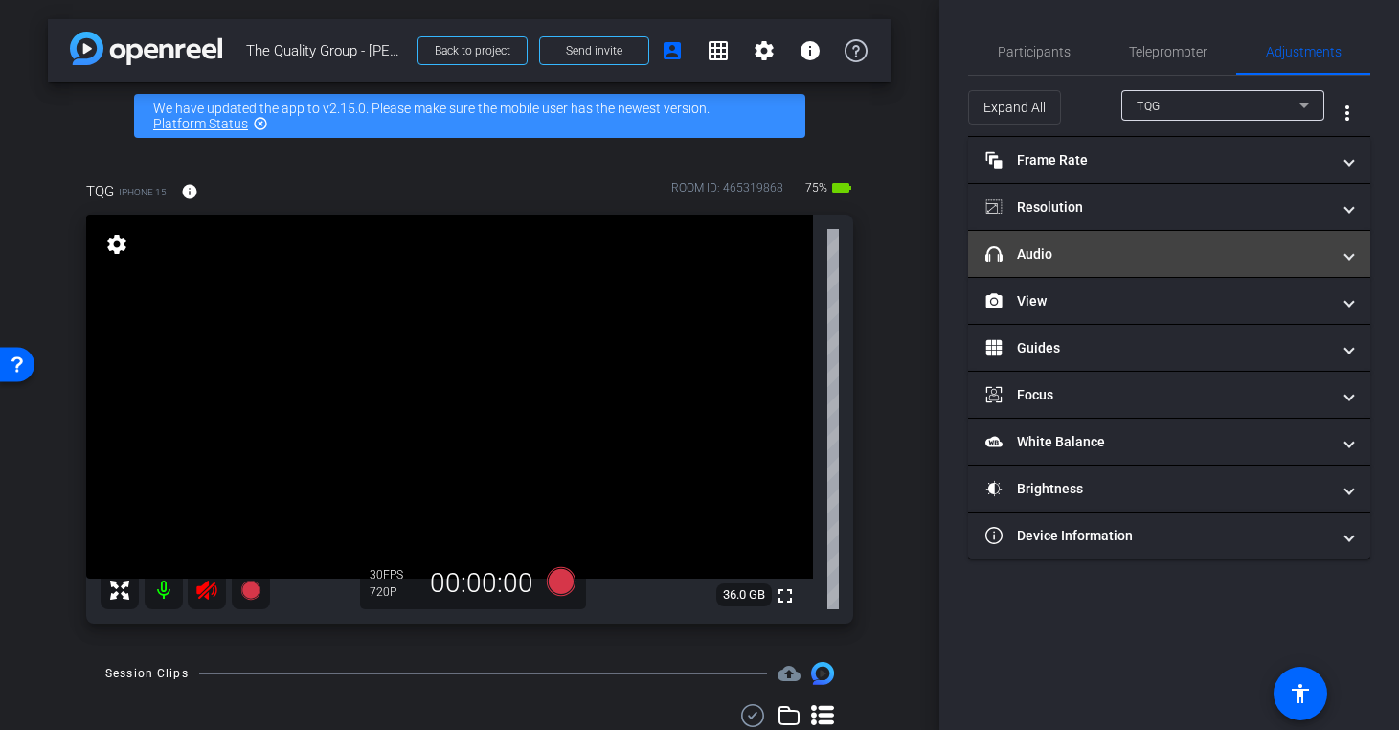
click at [1139, 246] on mat-panel-title "headphone icon Audio" at bounding box center [1158, 254] width 345 height 20
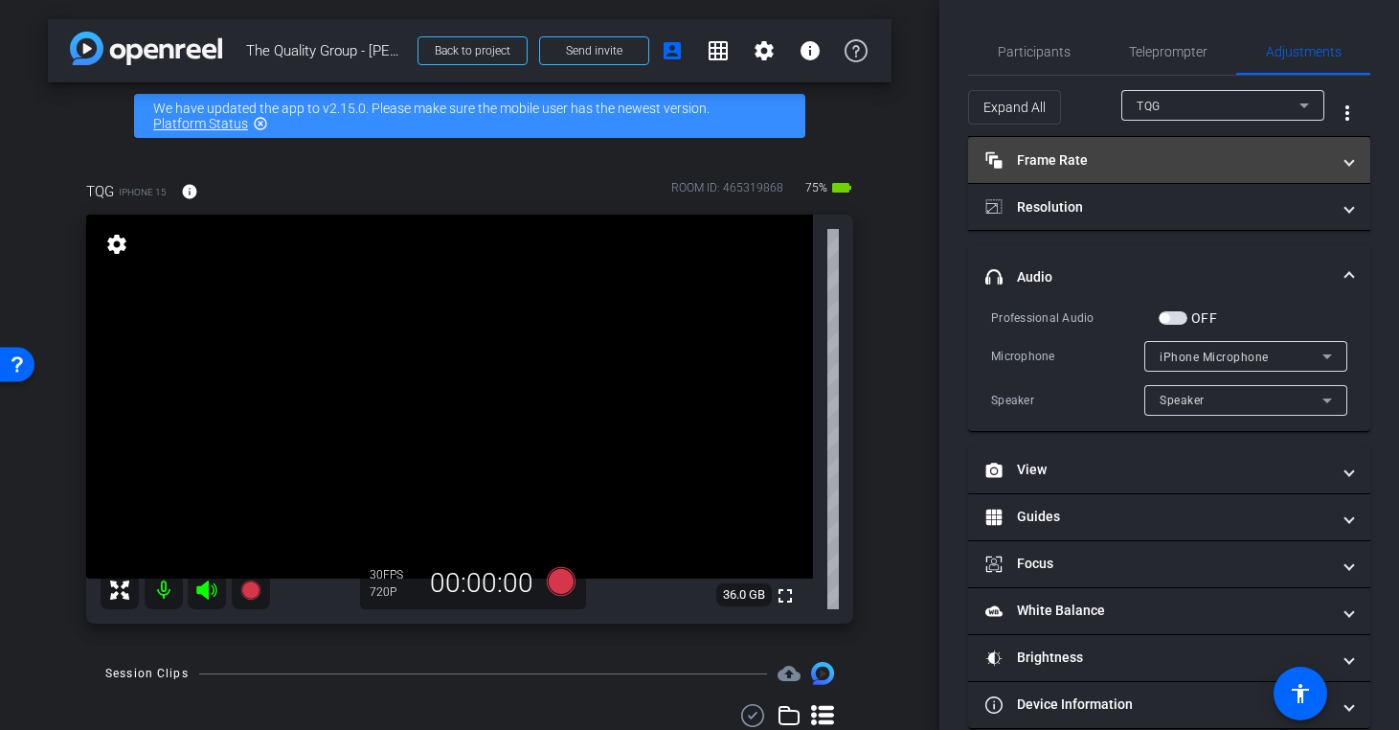
click at [1185, 166] on mat-panel-title "Frame Rate Frame Rate" at bounding box center [1158, 160] width 345 height 20
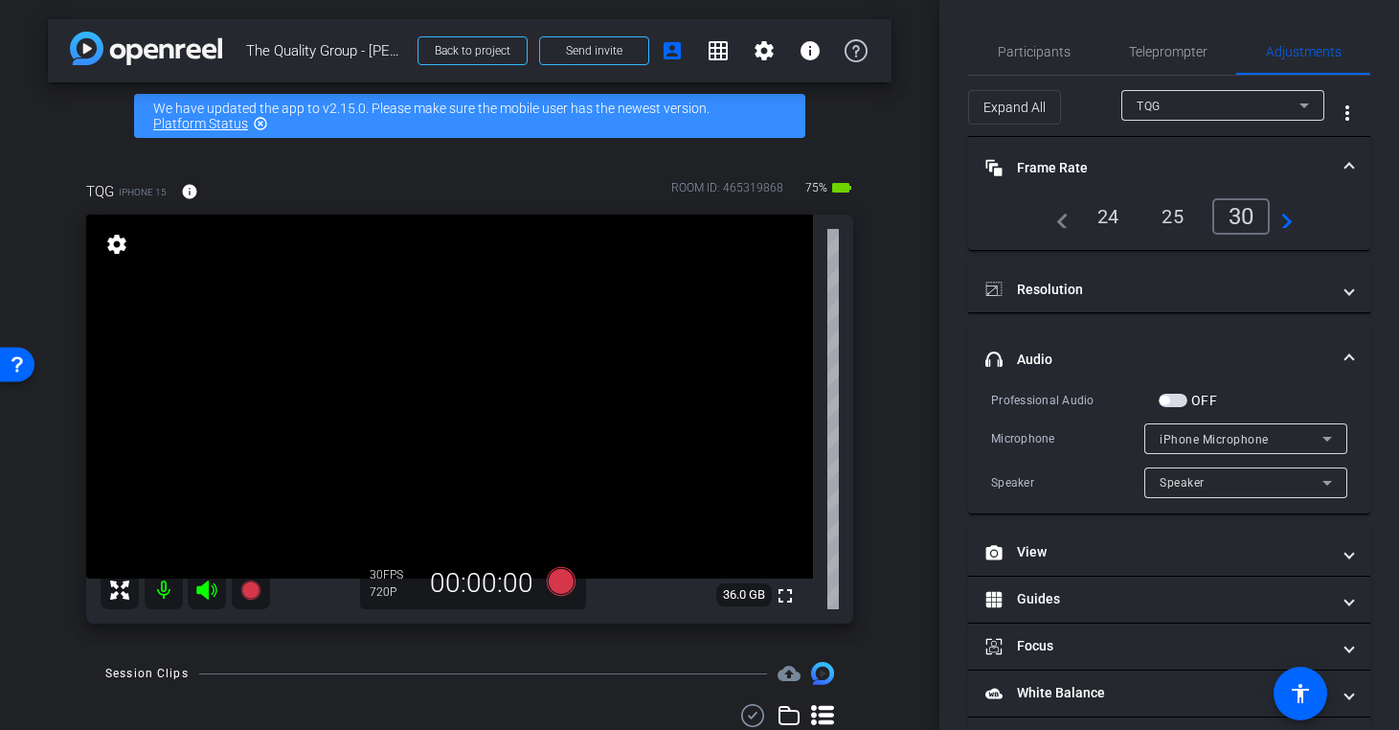
click at [1170, 217] on div "25" at bounding box center [1172, 216] width 51 height 33
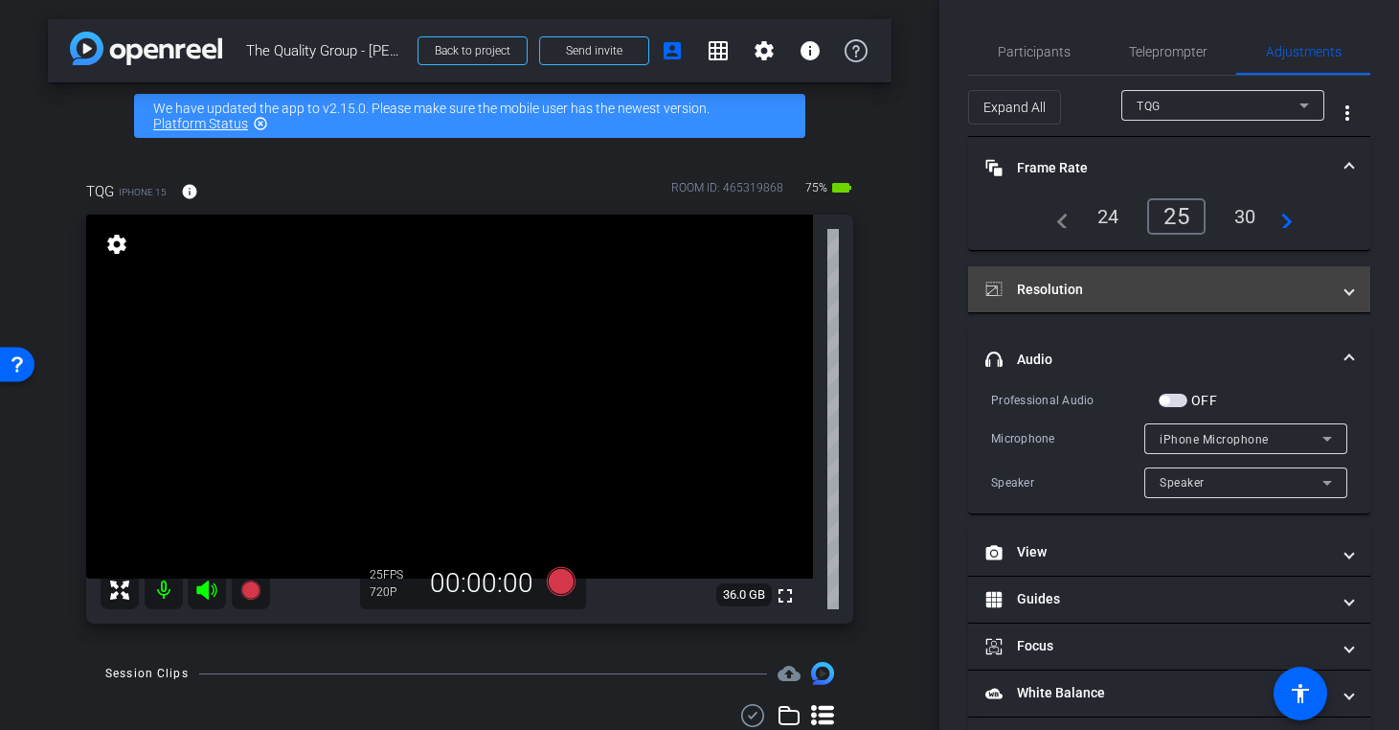
click at [1135, 292] on mat-panel-title "Resolution" at bounding box center [1158, 290] width 345 height 20
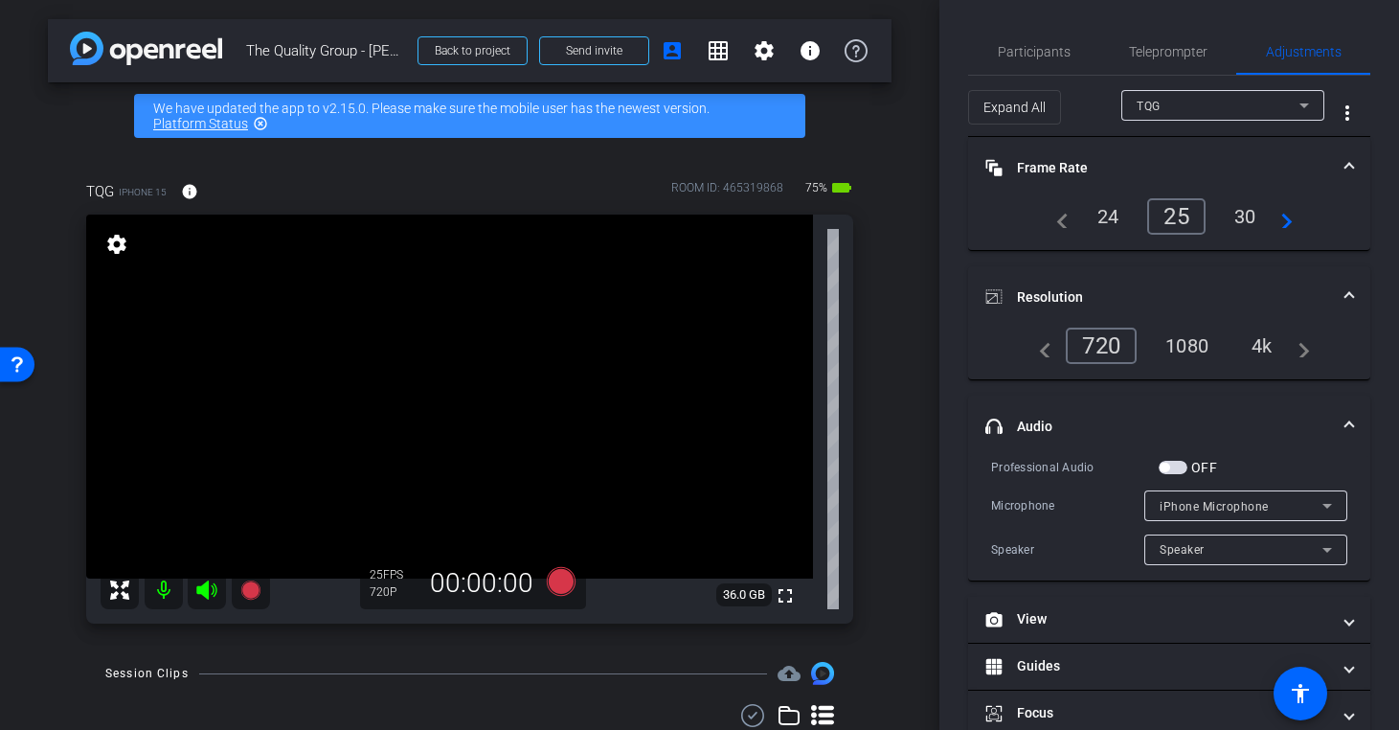
click at [1251, 343] on div "4k" at bounding box center [1262, 345] width 50 height 33
click at [1263, 345] on div "4k" at bounding box center [1257, 346] width 57 height 36
click at [1051, 48] on span "Participants" at bounding box center [1034, 51] width 73 height 13
